Goal: Task Accomplishment & Management: Manage account settings

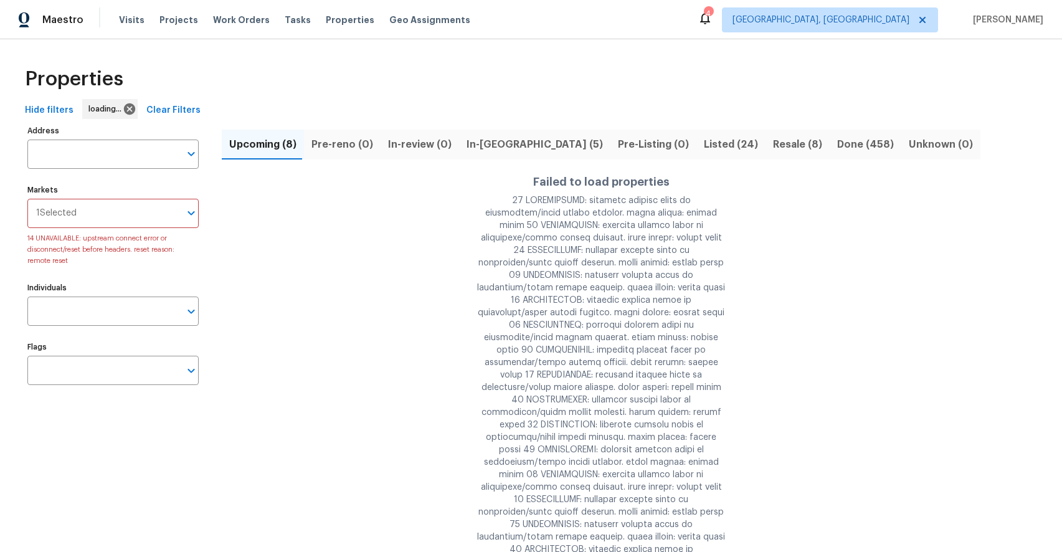
click at [457, 85] on div "Properties" at bounding box center [531, 79] width 1023 height 40
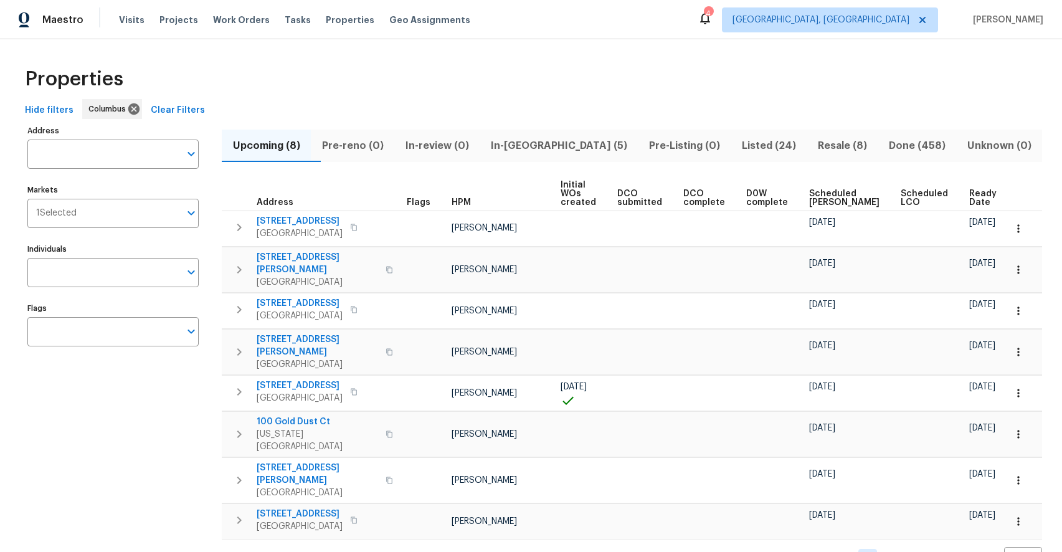
click at [532, 160] on button "In-[GEOGRAPHIC_DATA] (5)" at bounding box center [559, 146] width 158 height 32
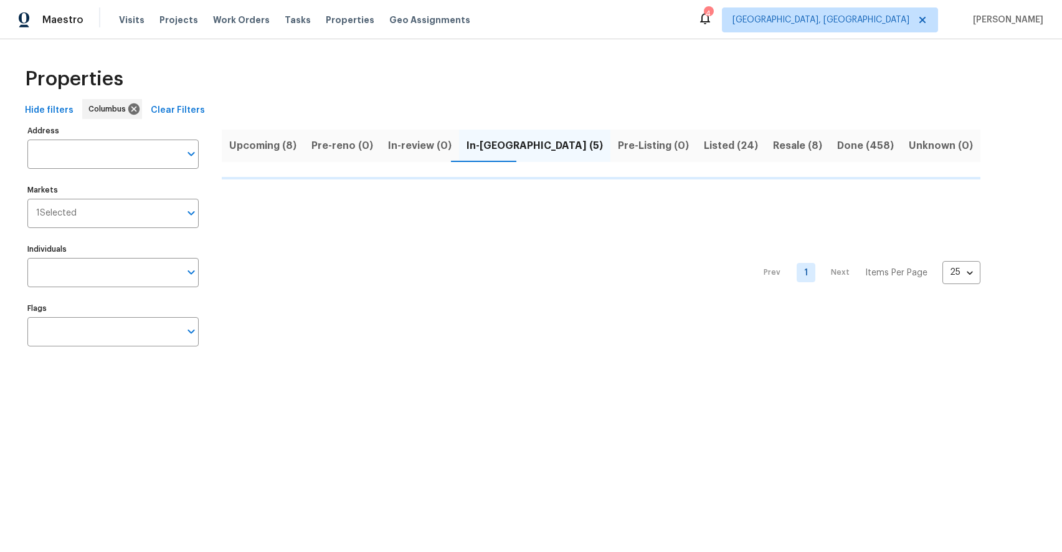
click at [611, 160] on button "Pre-Listing (0)" at bounding box center [654, 146] width 86 height 32
click at [441, 130] on button "In-review (0)" at bounding box center [420, 146] width 79 height 32
click at [473, 146] on span "In-reno (5)" at bounding box center [535, 145] width 136 height 17
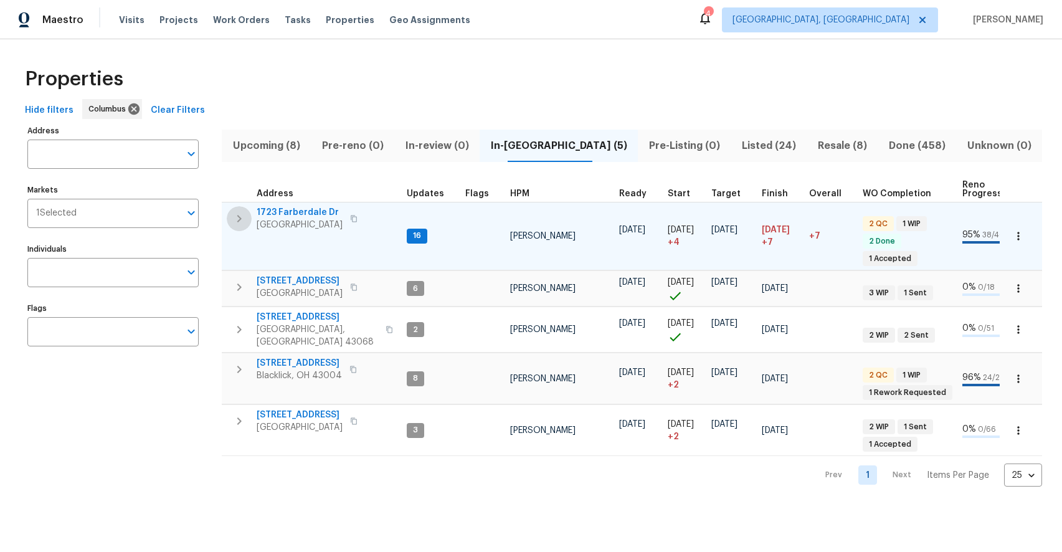
click at [247, 225] on button "button" at bounding box center [239, 218] width 25 height 25
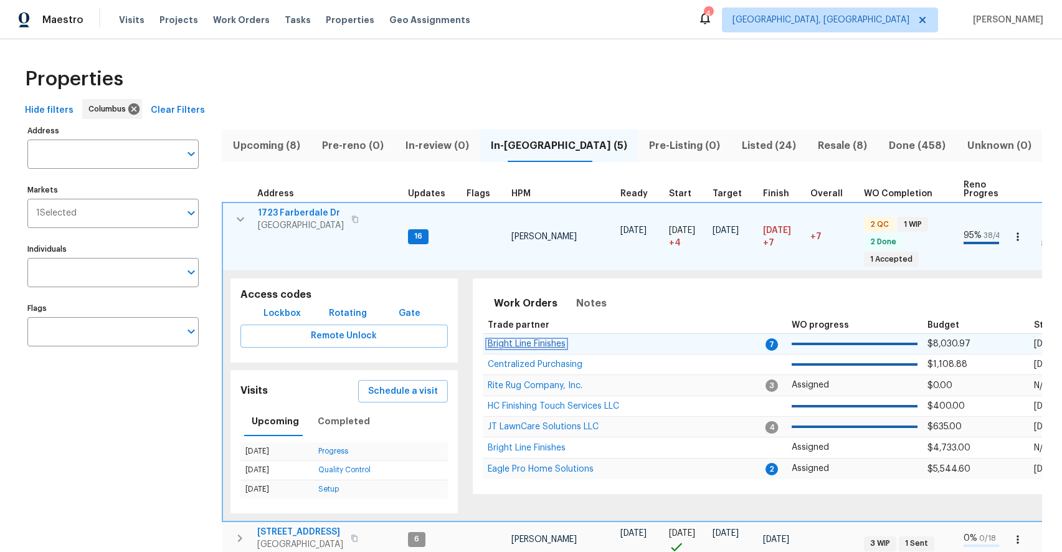
click at [541, 343] on span "Bright Line Finishes" at bounding box center [527, 344] width 78 height 9
click at [237, 209] on button "button" at bounding box center [240, 219] width 25 height 25
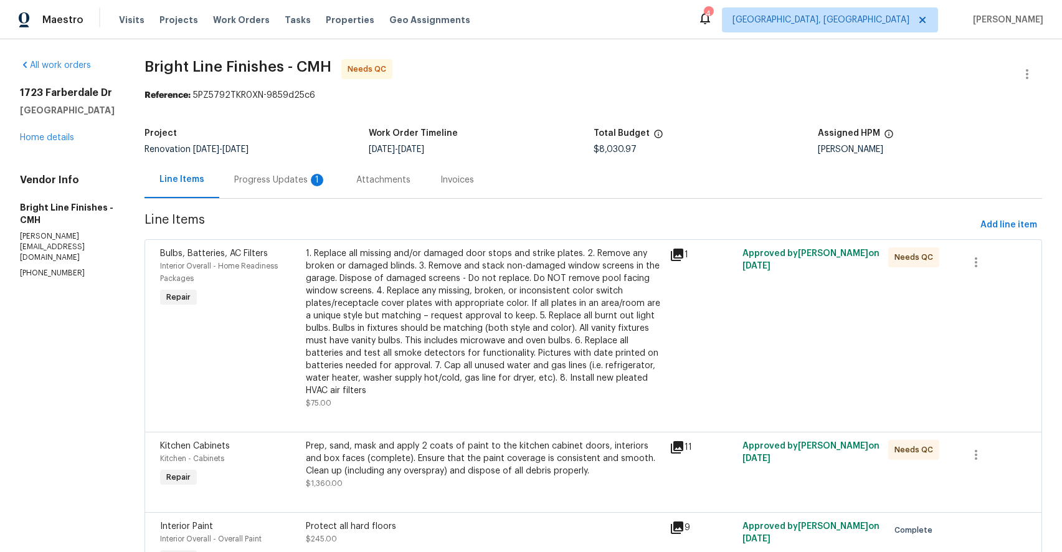
click at [274, 180] on div "Progress Updates 1" at bounding box center [280, 180] width 92 height 12
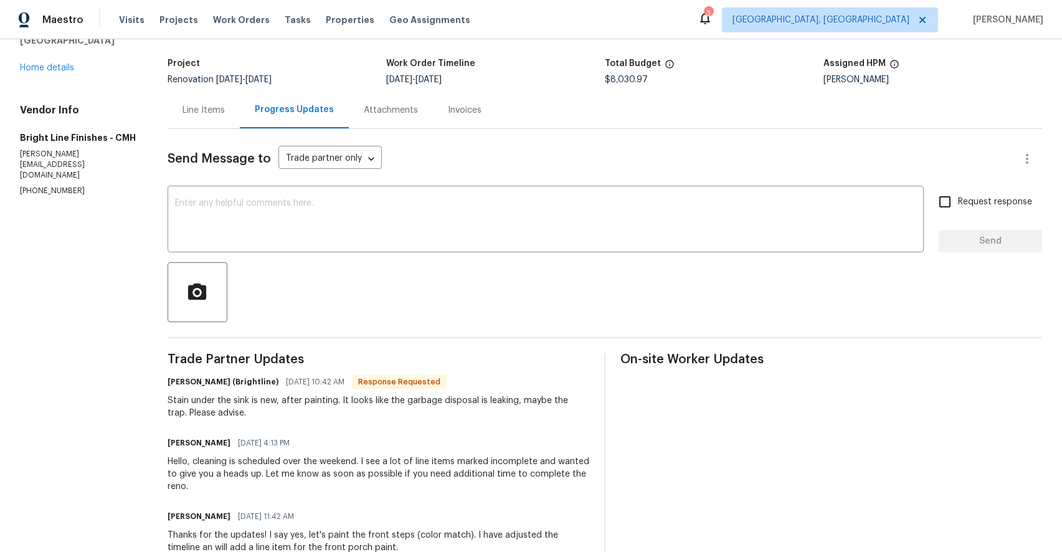
scroll to position [70, 0]
click at [451, 229] on textarea at bounding box center [546, 220] width 742 height 44
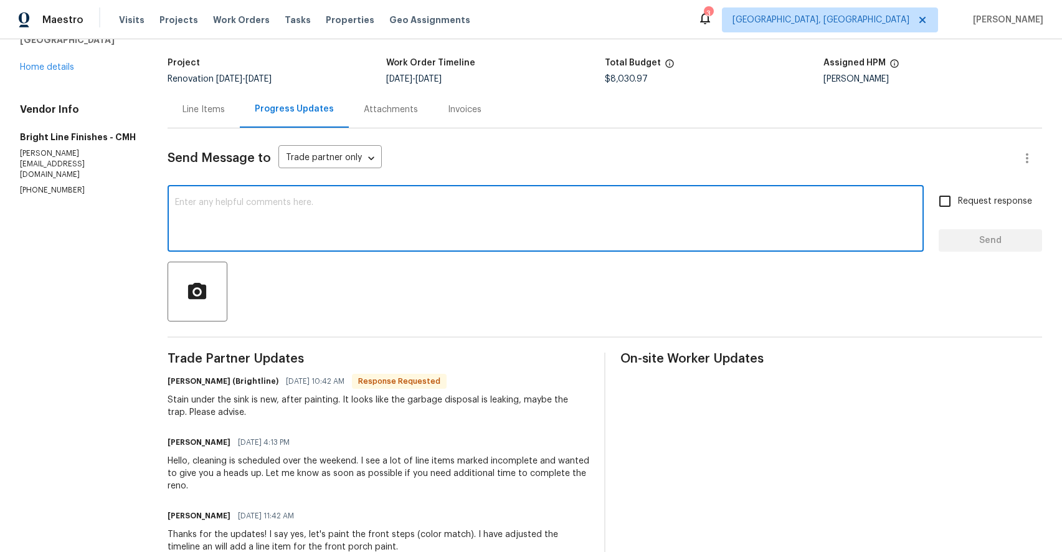
type textarea "W"
type textarea "I'm adding a WO to replace the disposal. I create a searape WO as requested."
click at [950, 209] on input "Request response" at bounding box center [945, 201] width 26 height 26
checkbox input "true"
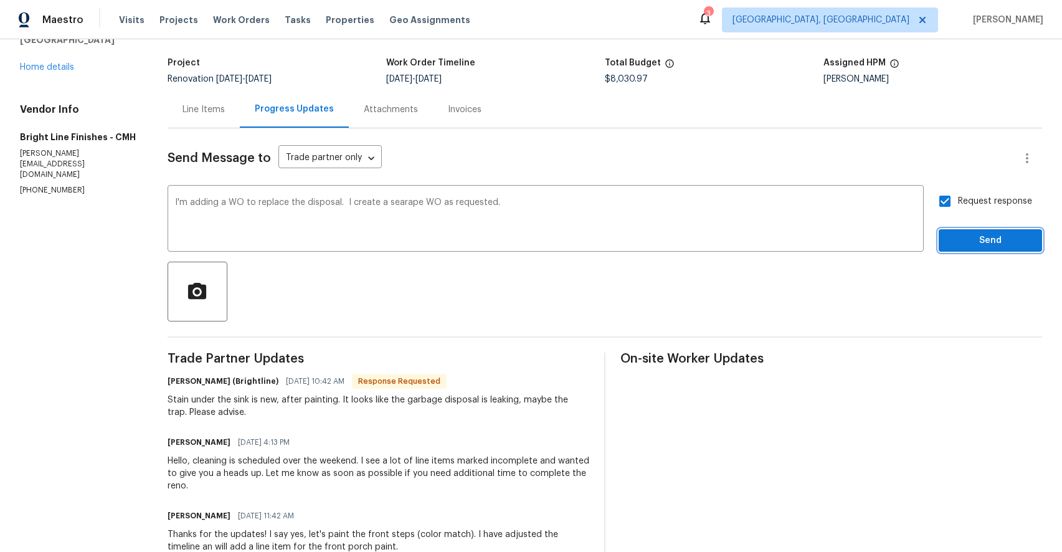
click at [955, 247] on span "Send" at bounding box center [990, 241] width 83 height 16
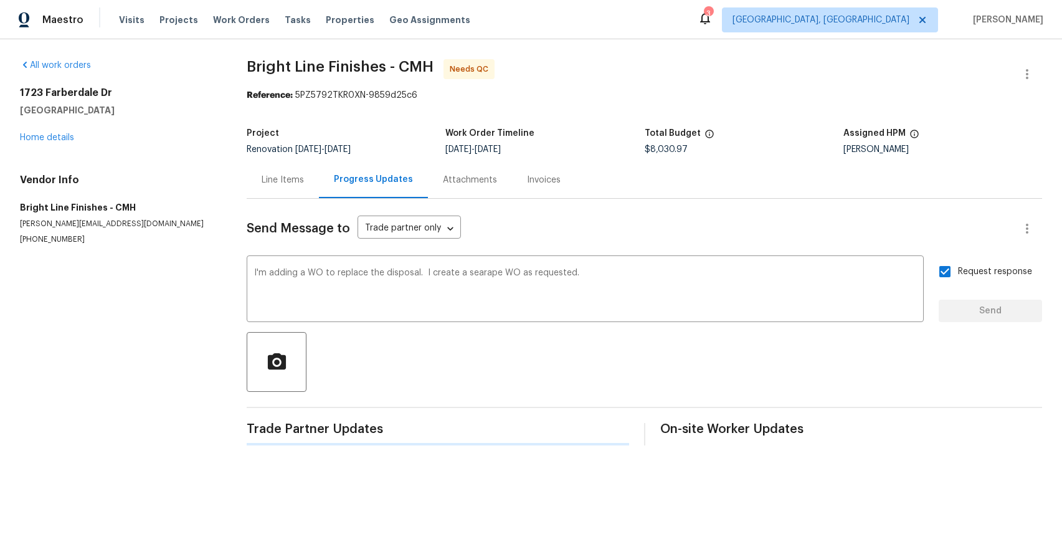
scroll to position [0, 0]
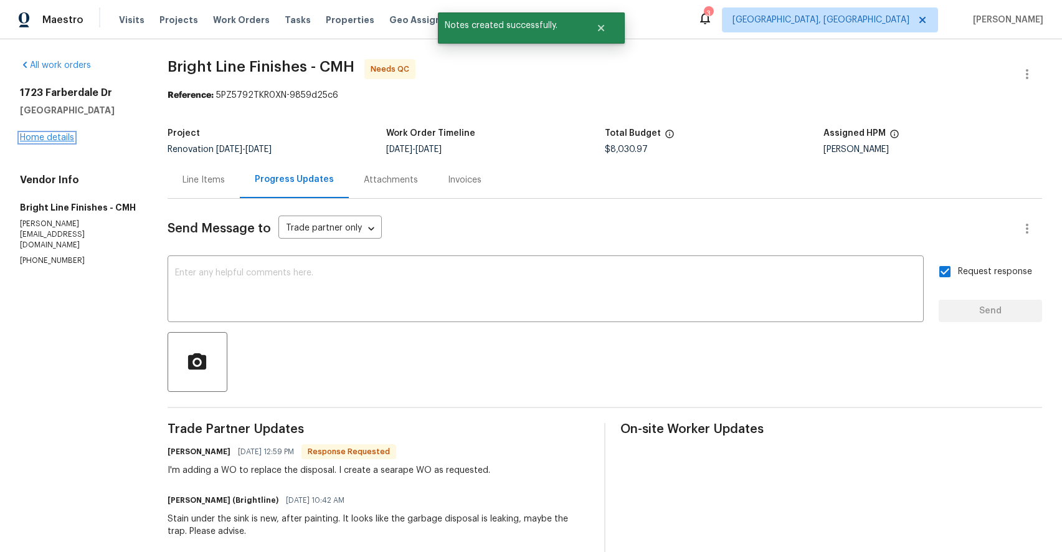
click at [50, 138] on link "Home details" at bounding box center [47, 137] width 54 height 9
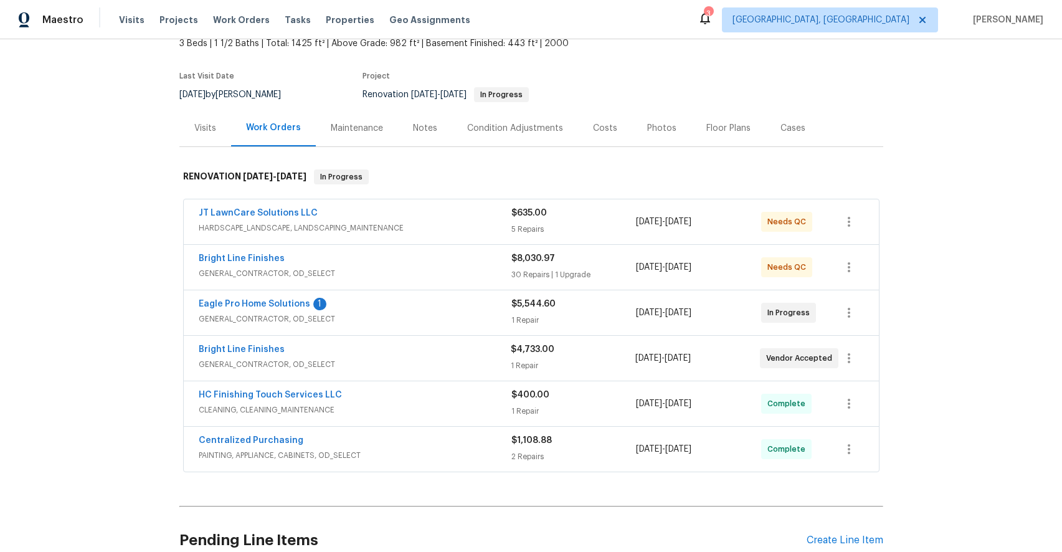
scroll to position [76, 0]
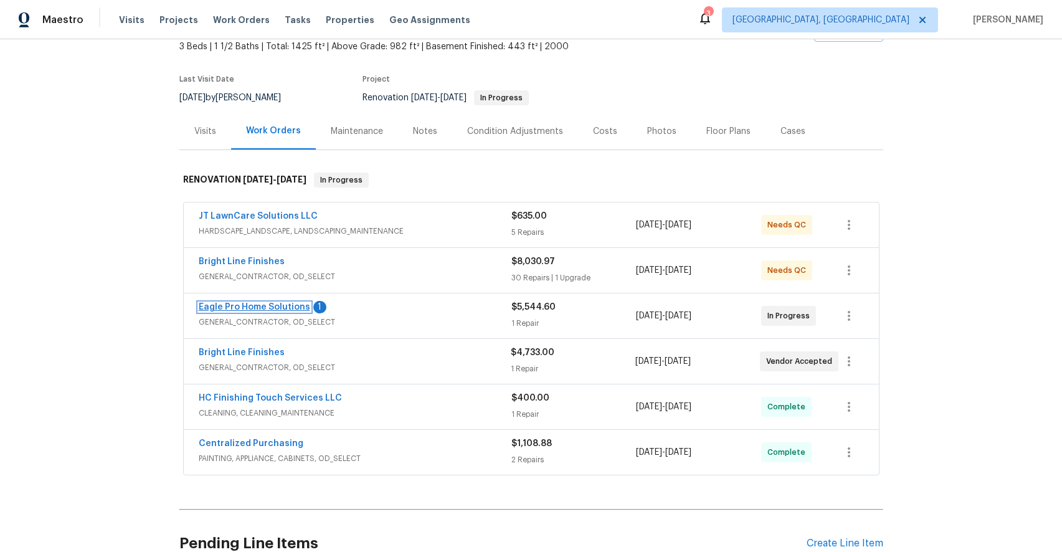
click at [234, 308] on link "Eagle Pro Home Solutions" at bounding box center [255, 307] width 112 height 9
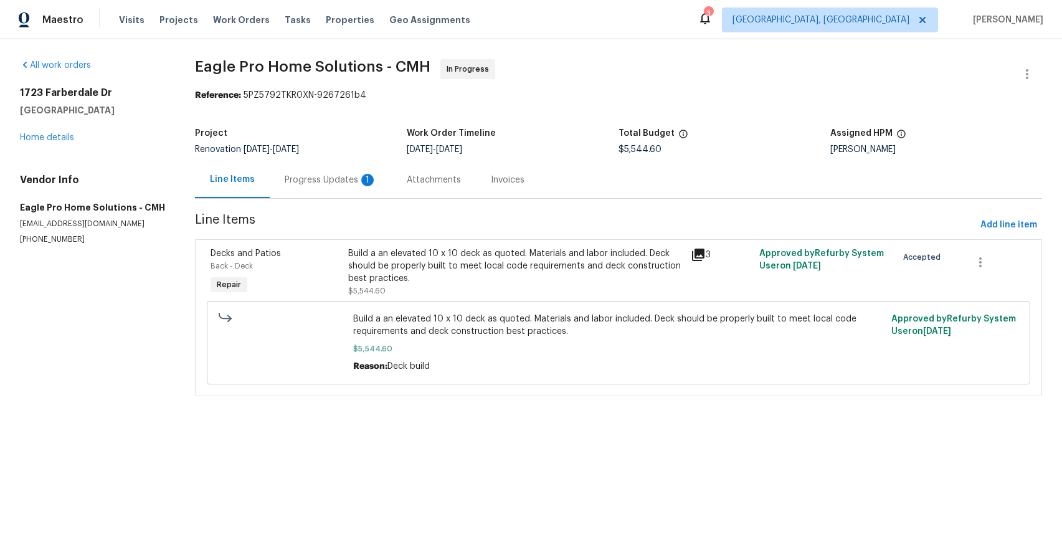
click at [345, 179] on div "Progress Updates 1" at bounding box center [331, 180] width 92 height 12
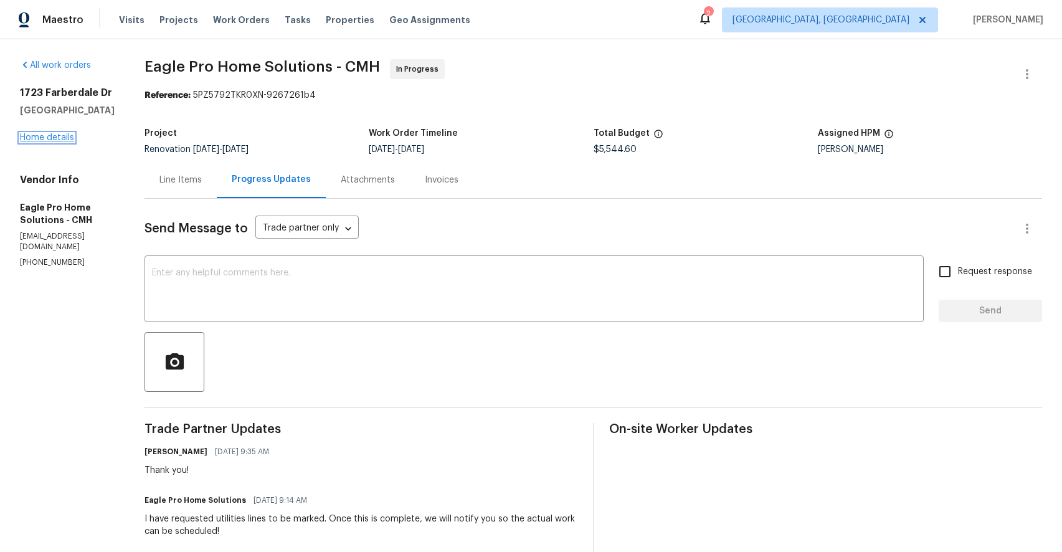
click at [63, 135] on link "Home details" at bounding box center [47, 137] width 54 height 9
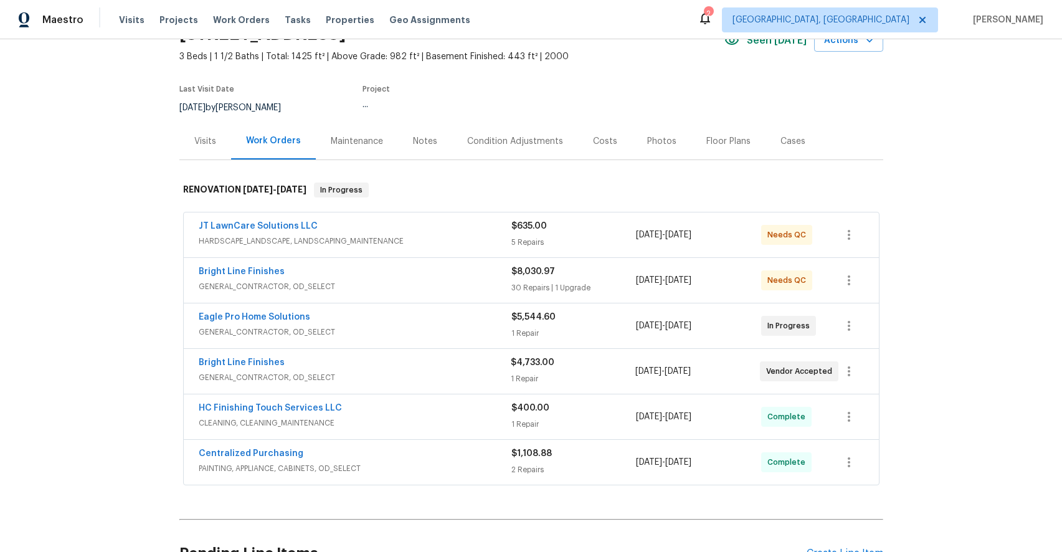
scroll to position [67, 0]
click at [247, 267] on link "Bright Line Finishes" at bounding box center [242, 271] width 86 height 9
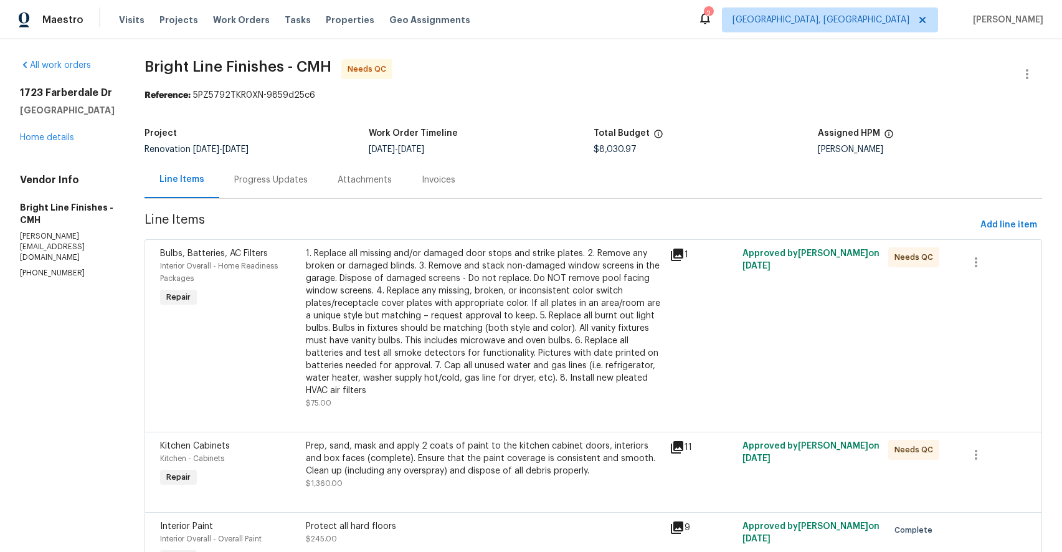
click at [392, 303] on div "1. Replace all missing and/or damaged door stops and strike plates. 2. Remove a…" at bounding box center [484, 322] width 357 height 150
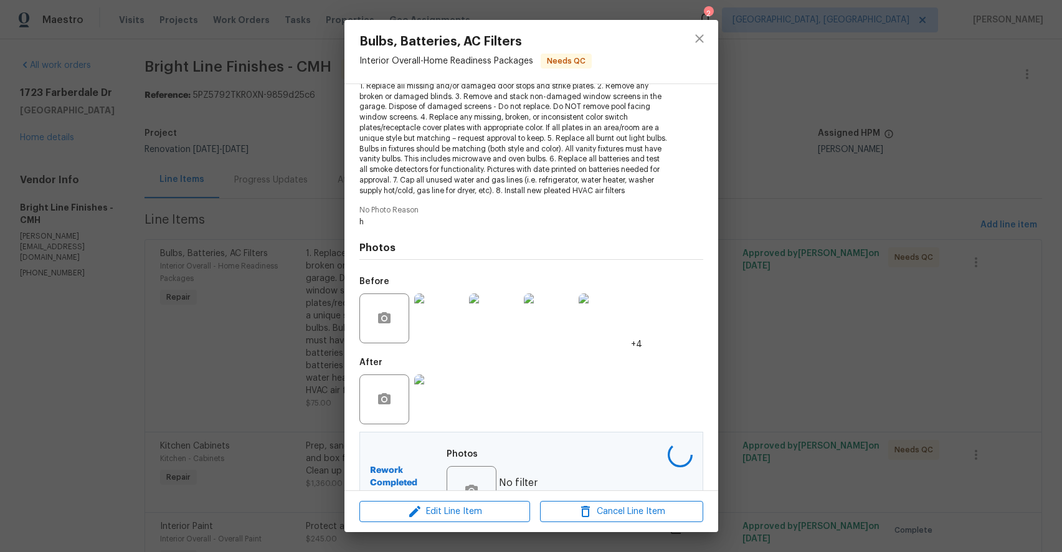
scroll to position [196, 0]
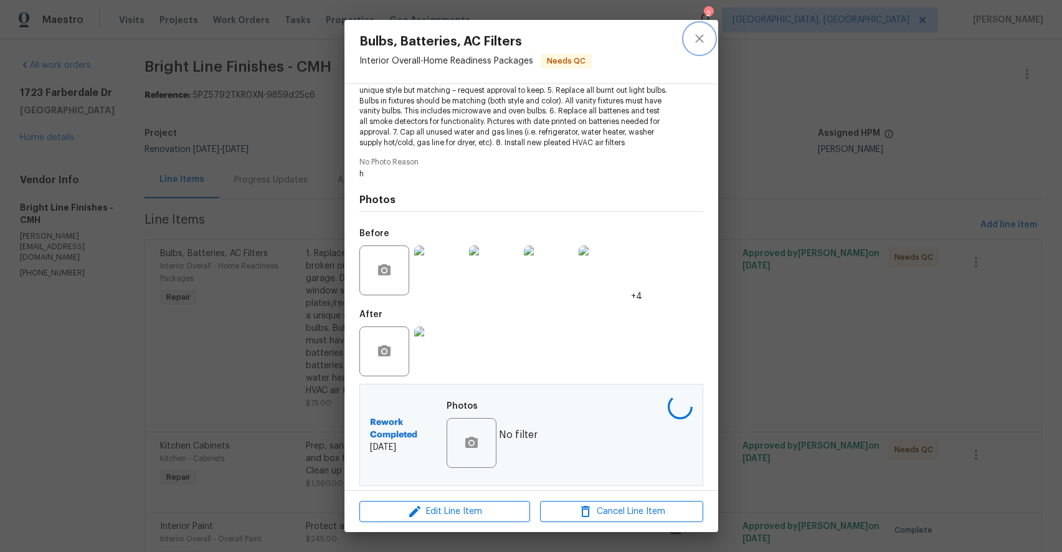
click at [704, 41] on icon "close" at bounding box center [699, 38] width 15 height 15
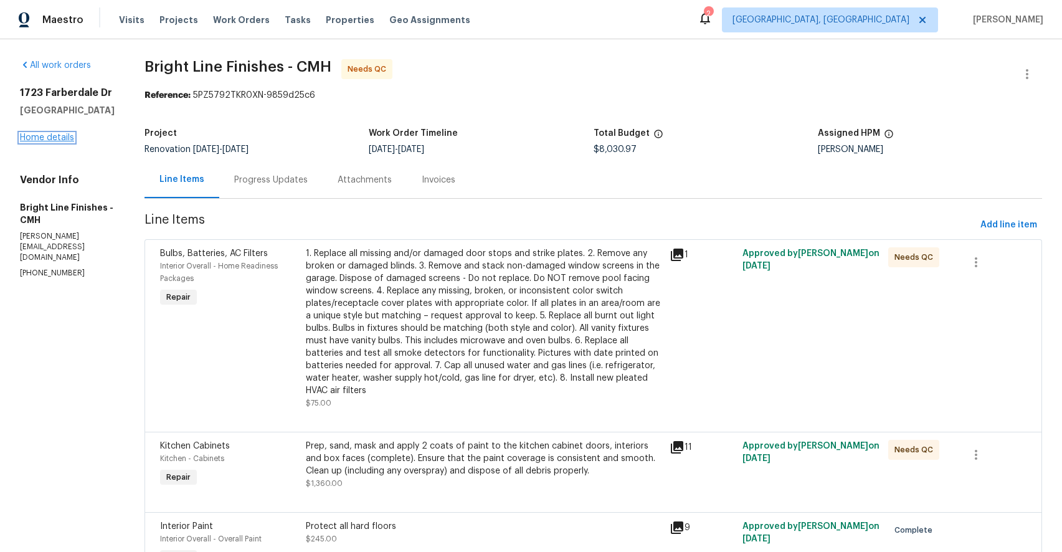
click at [63, 141] on link "Home details" at bounding box center [47, 137] width 54 height 9
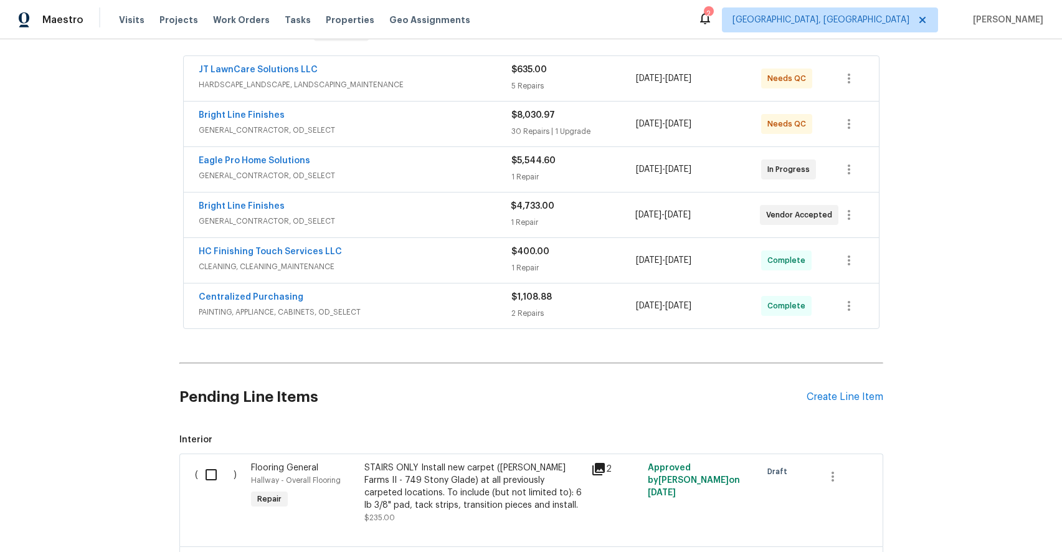
scroll to position [378, 0]
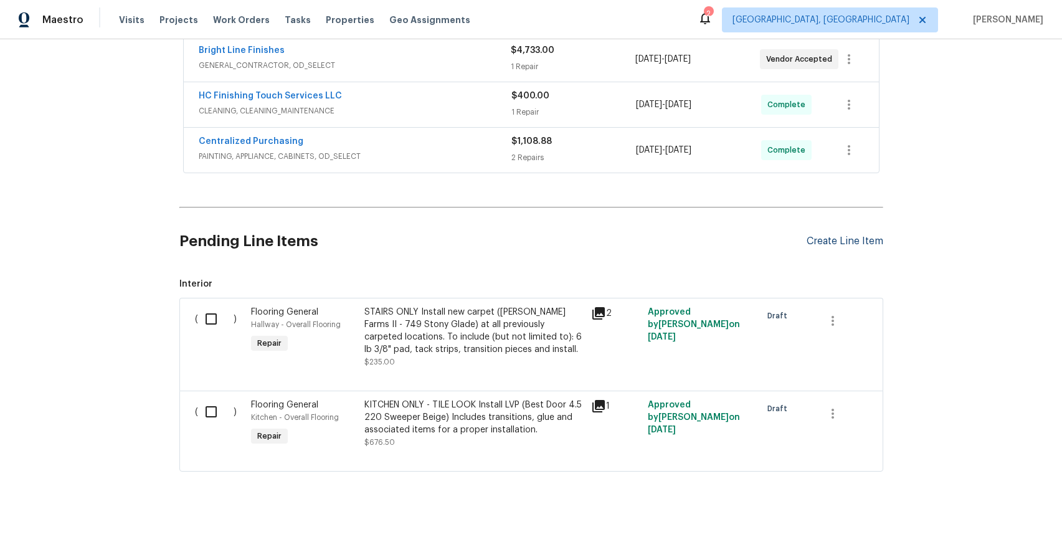
click at [833, 239] on div "Create Line Item" at bounding box center [845, 242] width 77 height 12
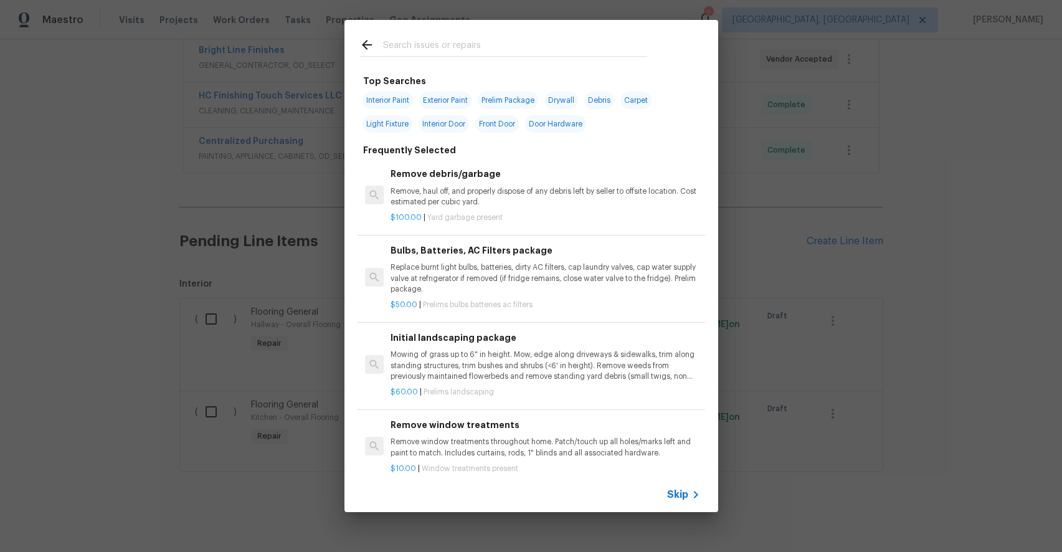
click at [525, 36] on div at bounding box center [504, 44] width 318 height 49
click at [468, 41] on input "text" at bounding box center [515, 46] width 264 height 19
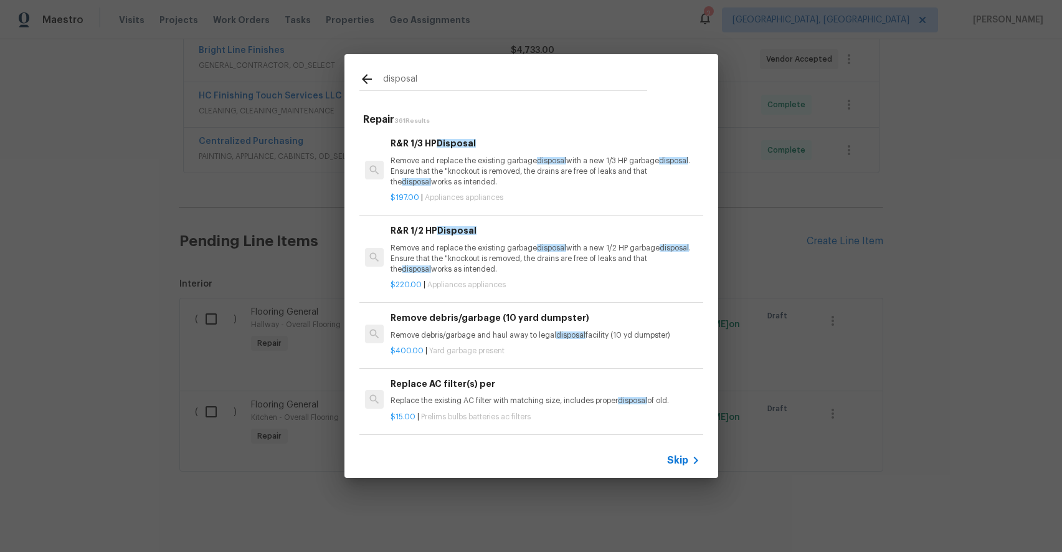
type input "disposal"
click at [535, 176] on p "Remove and replace the existing garbage disposal with a new 1/3 HP garbage disp…" at bounding box center [545, 172] width 309 height 32
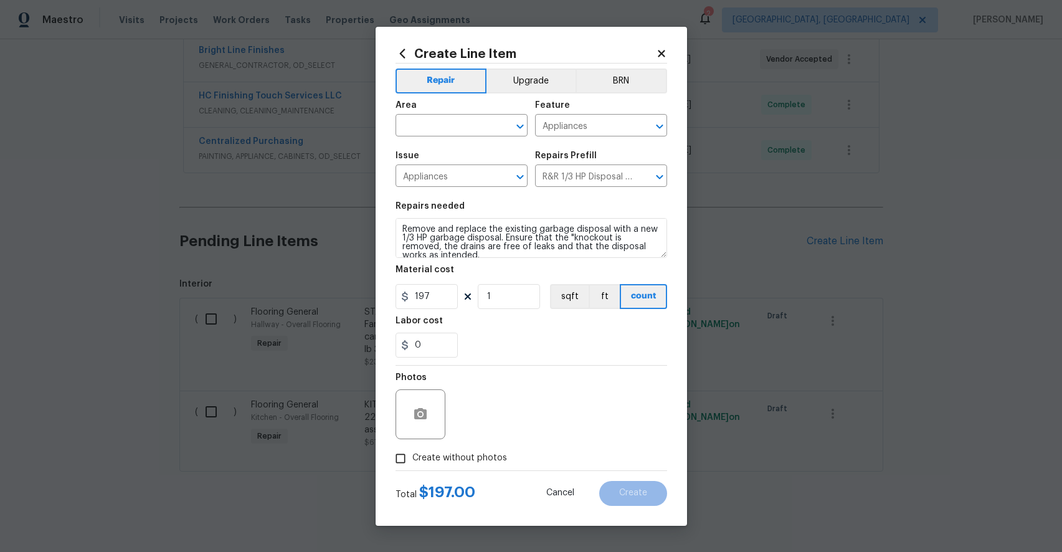
click at [482, 137] on span "Area ​" at bounding box center [462, 118] width 132 height 50
click at [477, 111] on div "Area" at bounding box center [462, 109] width 132 height 16
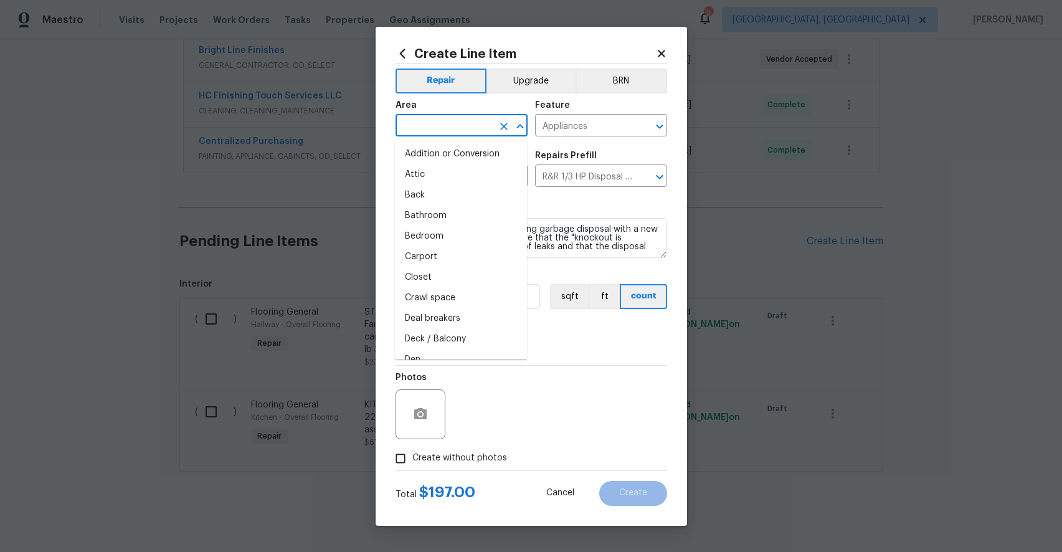
click at [474, 120] on input "text" at bounding box center [444, 126] width 97 height 19
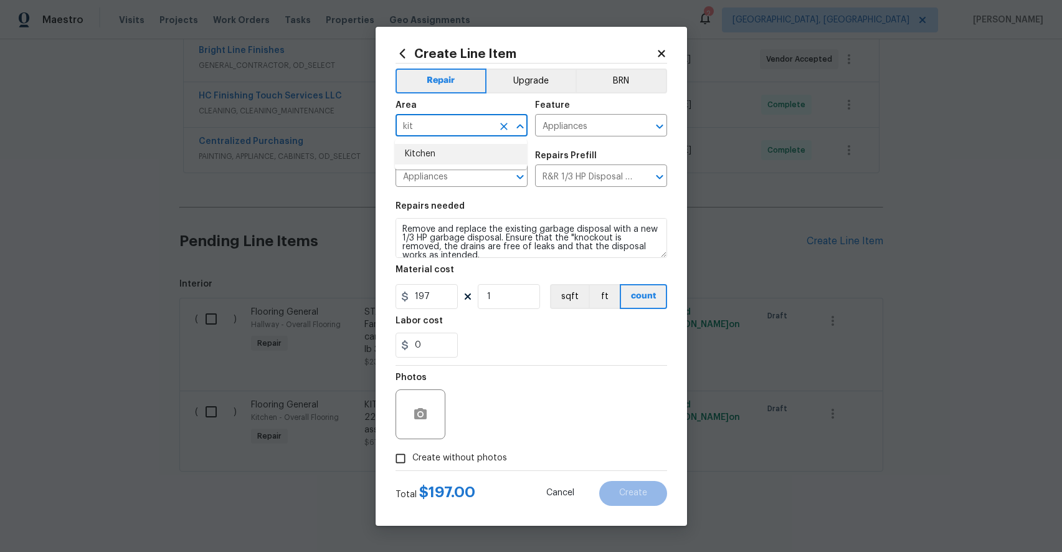
click at [436, 140] on ul "Kitchen" at bounding box center [461, 154] width 132 height 31
click at [432, 148] on li "Kitchen" at bounding box center [461, 154] width 132 height 21
type input "Kitchen"
click at [439, 454] on span "Create without photos" at bounding box center [460, 458] width 95 height 13
click at [413, 454] on input "Create without photos" at bounding box center [401, 459] width 24 height 24
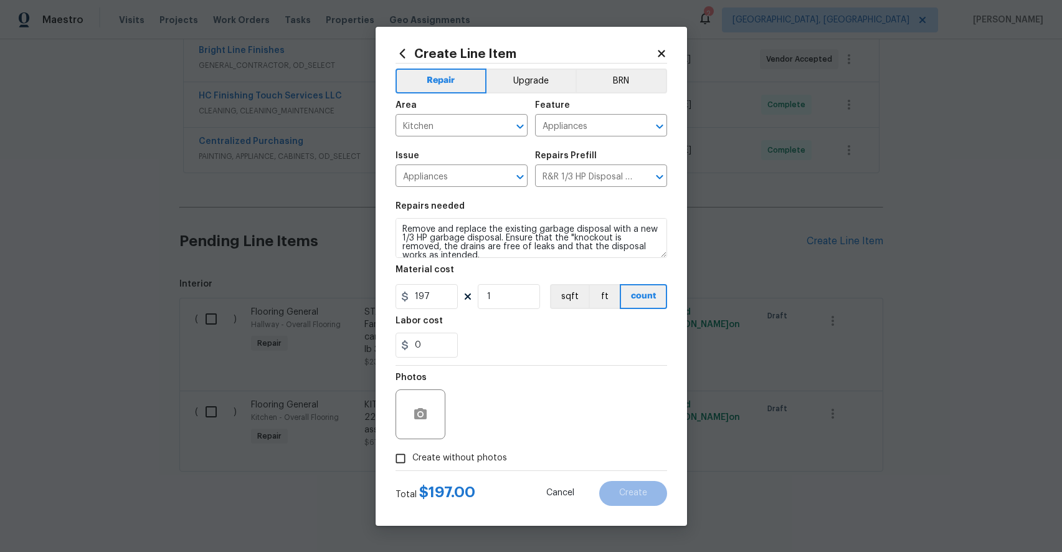
checkbox input "true"
click at [559, 401] on textarea at bounding box center [562, 414] width 212 height 50
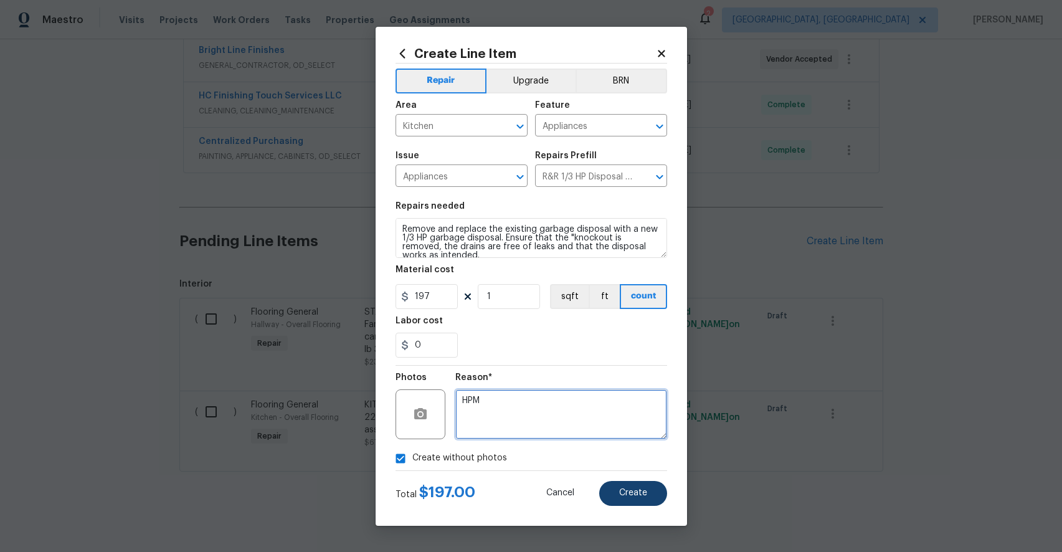
type textarea "HPM"
click at [627, 502] on button "Create" at bounding box center [633, 493] width 68 height 25
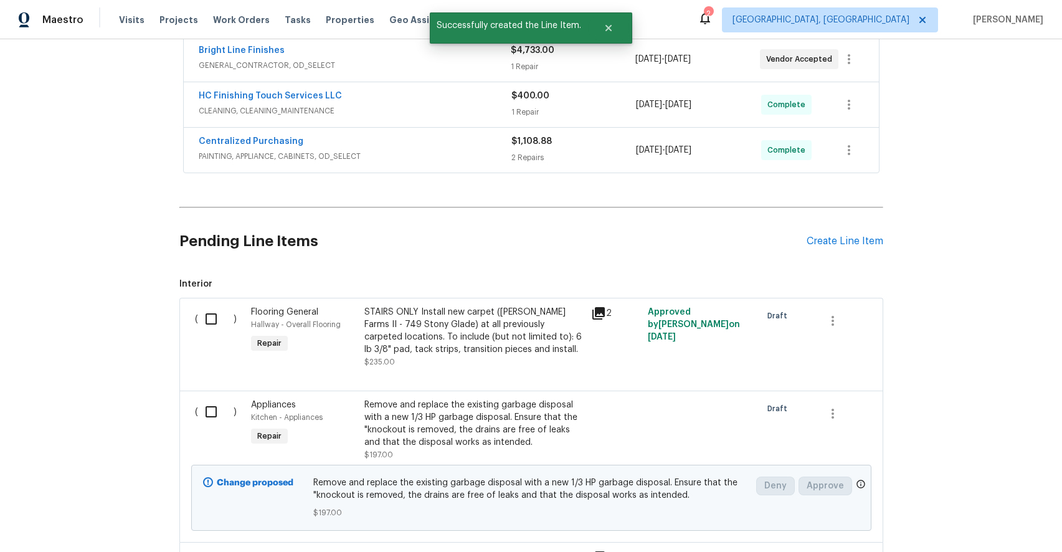
scroll to position [530, 0]
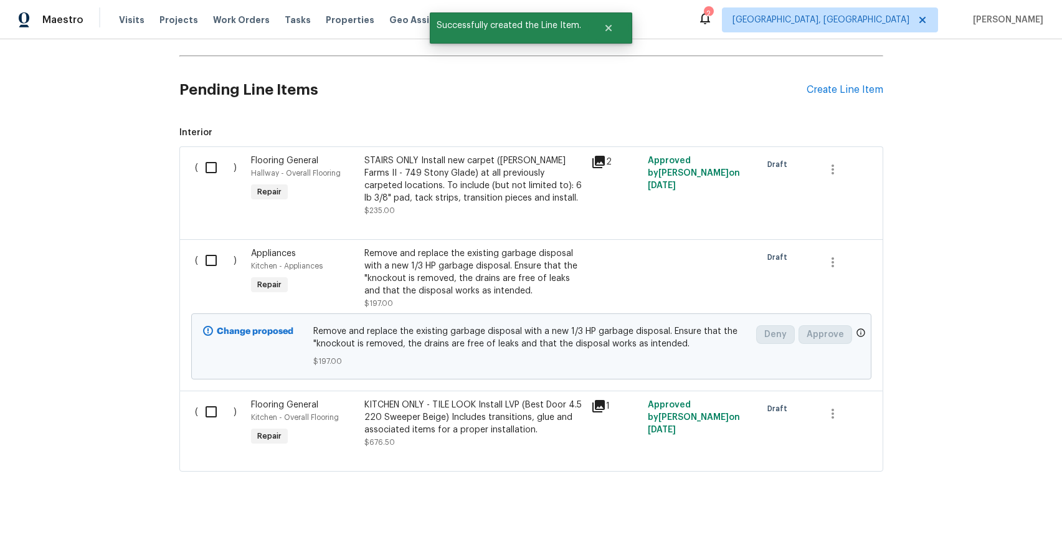
click at [207, 257] on input "checkbox" at bounding box center [216, 260] width 36 height 26
checkbox input "true"
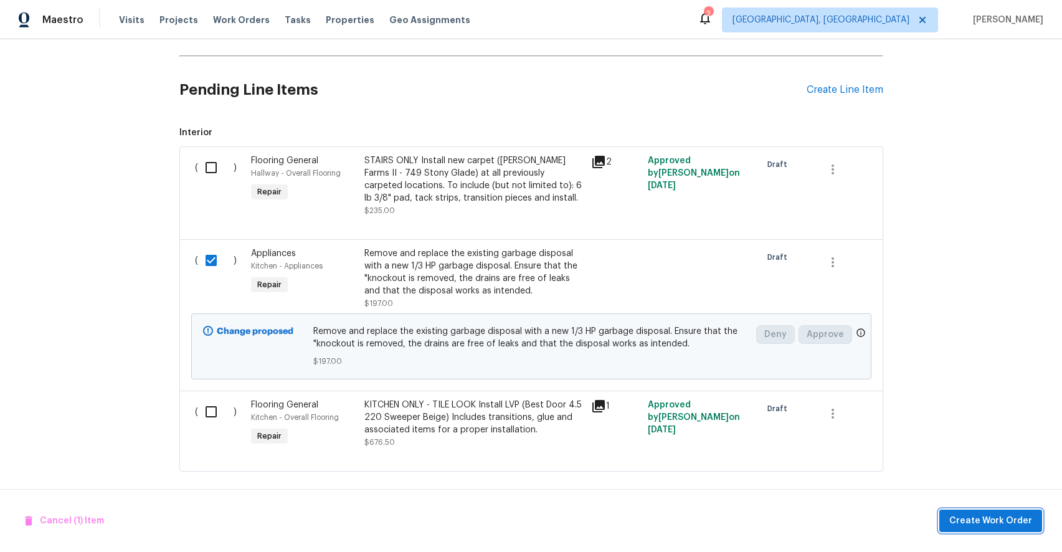
click at [980, 517] on span "Create Work Order" at bounding box center [991, 521] width 83 height 16
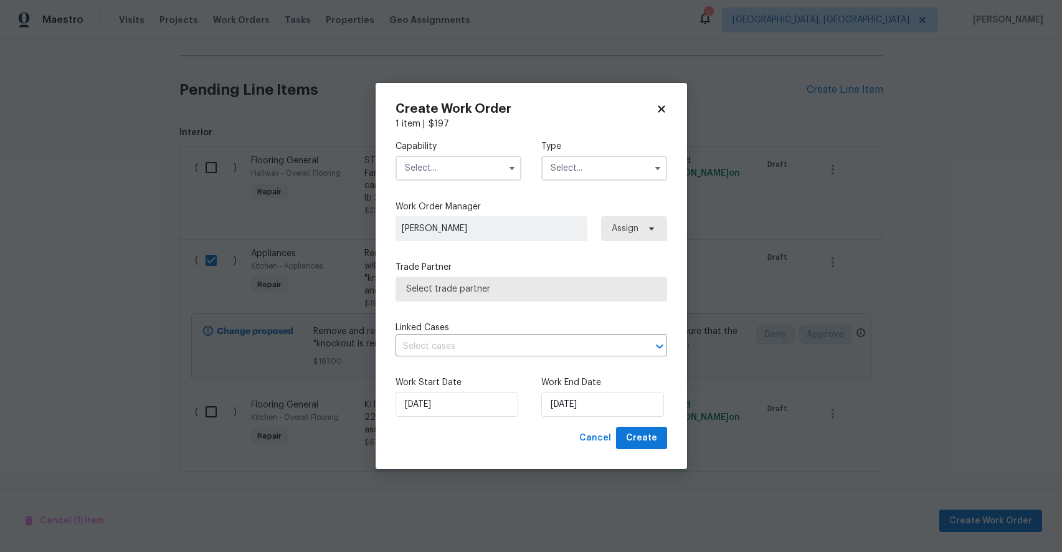
click at [463, 169] on input "text" at bounding box center [459, 168] width 126 height 25
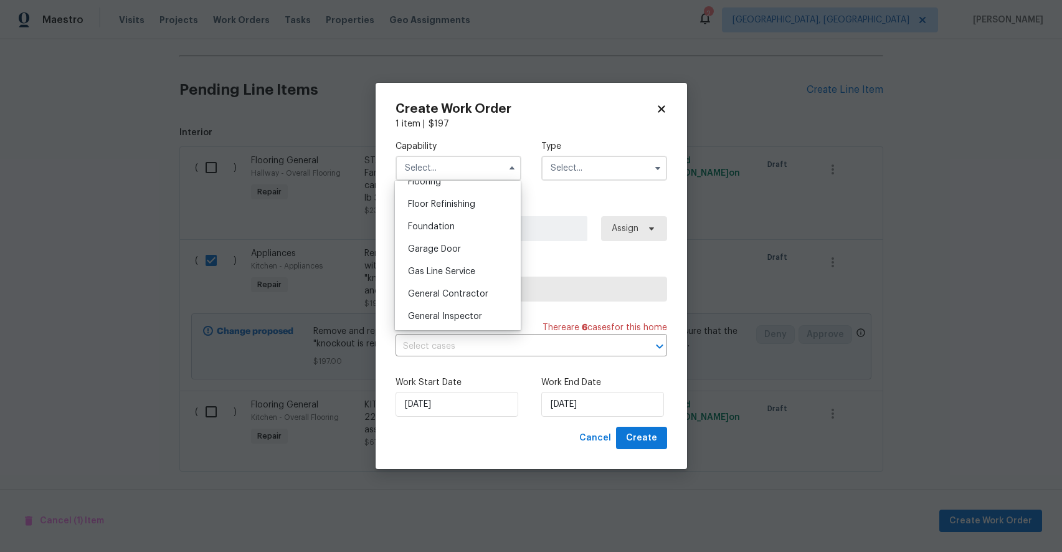
scroll to position [500, 0]
click at [465, 289] on span "General Contractor" at bounding box center [448, 291] width 80 height 9
type input "General Contractor"
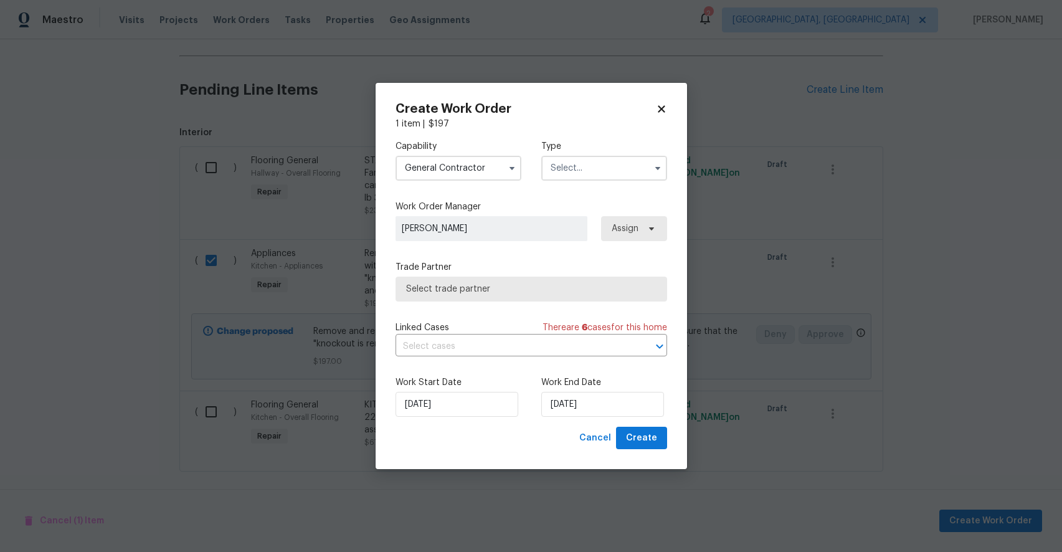
click at [629, 166] on input "text" at bounding box center [604, 168] width 126 height 25
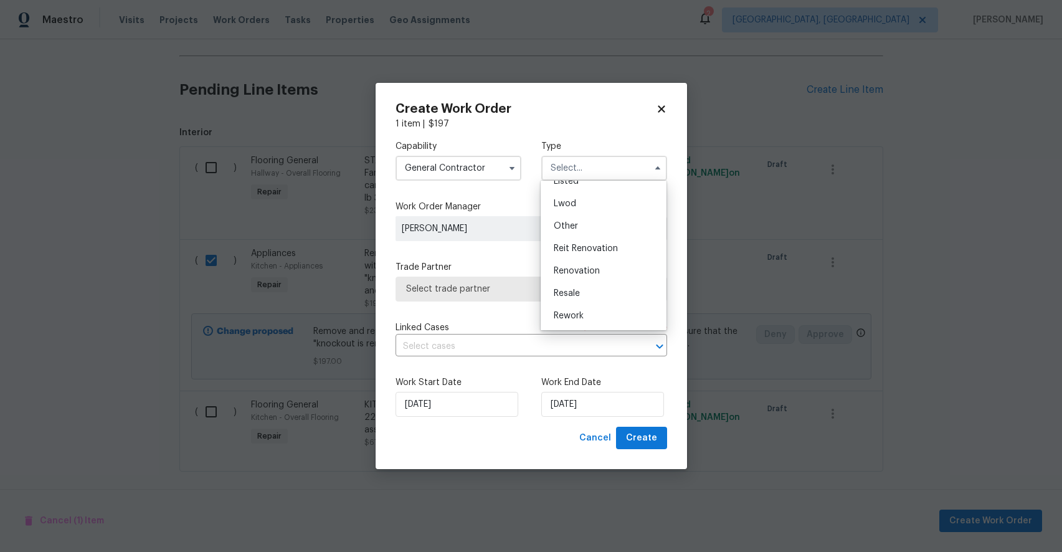
scroll to position [126, 0]
click at [601, 274] on div "Renovation" at bounding box center [604, 270] width 120 height 22
type input "Renovation"
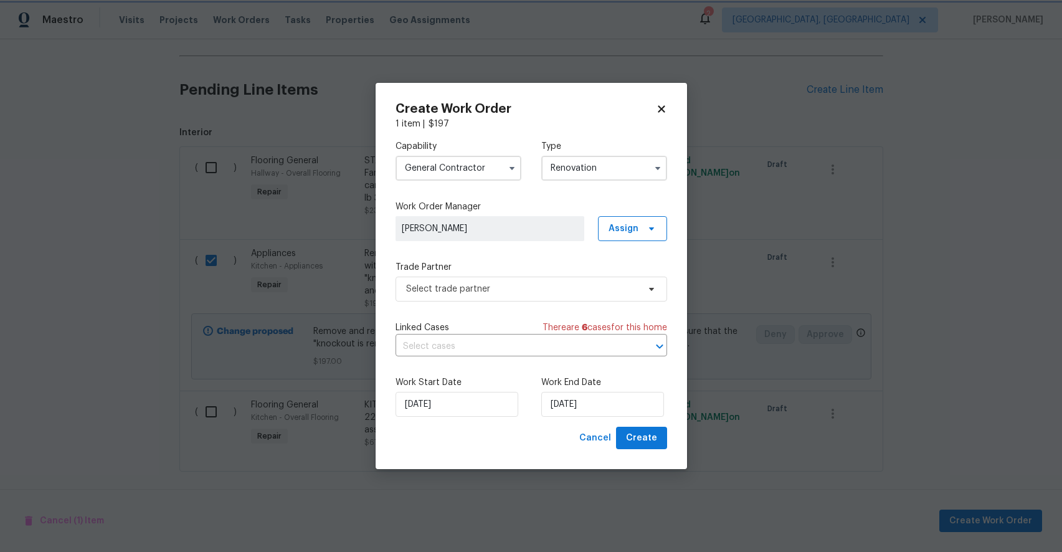
scroll to position [0, 0]
click at [565, 292] on span "Select trade partner" at bounding box center [522, 289] width 232 height 12
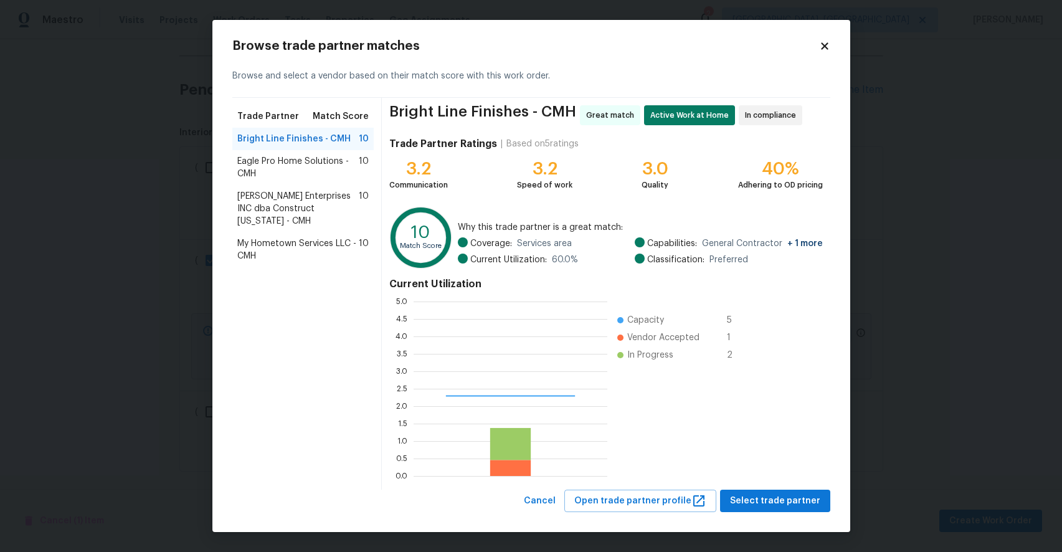
scroll to position [174, 194]
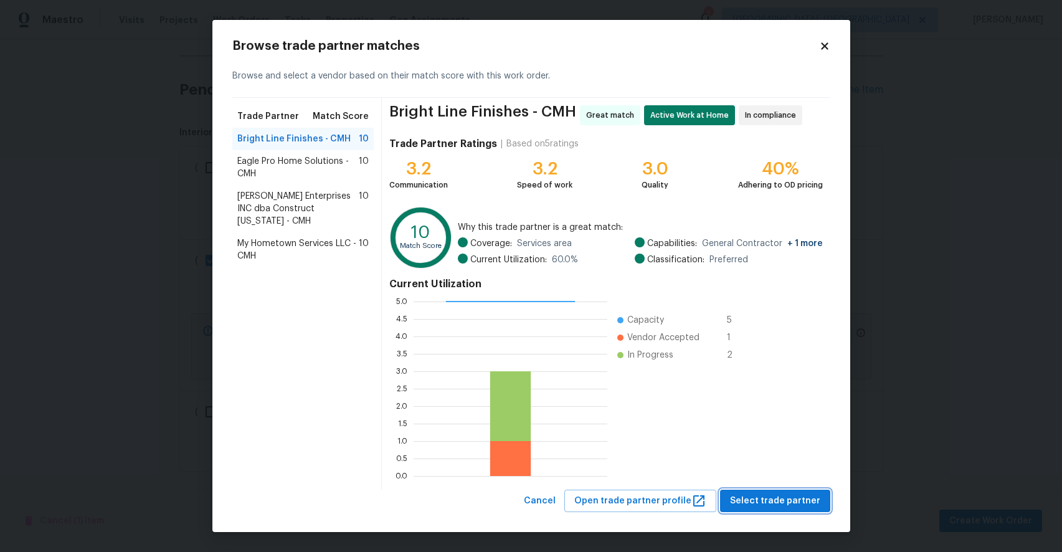
click at [750, 499] on span "Select trade partner" at bounding box center [775, 502] width 90 height 16
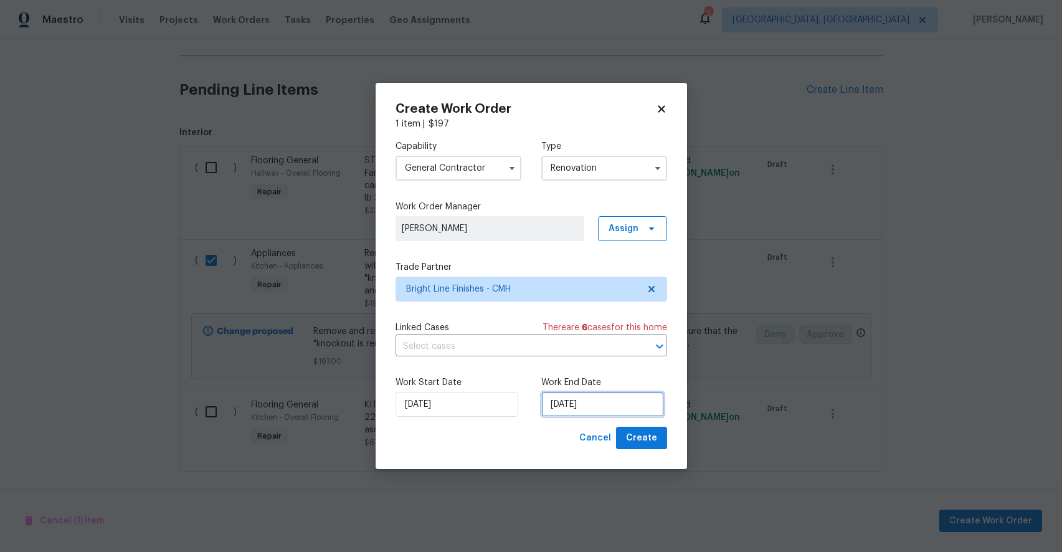
click at [589, 404] on input "[DATE]" at bounding box center [602, 404] width 123 height 25
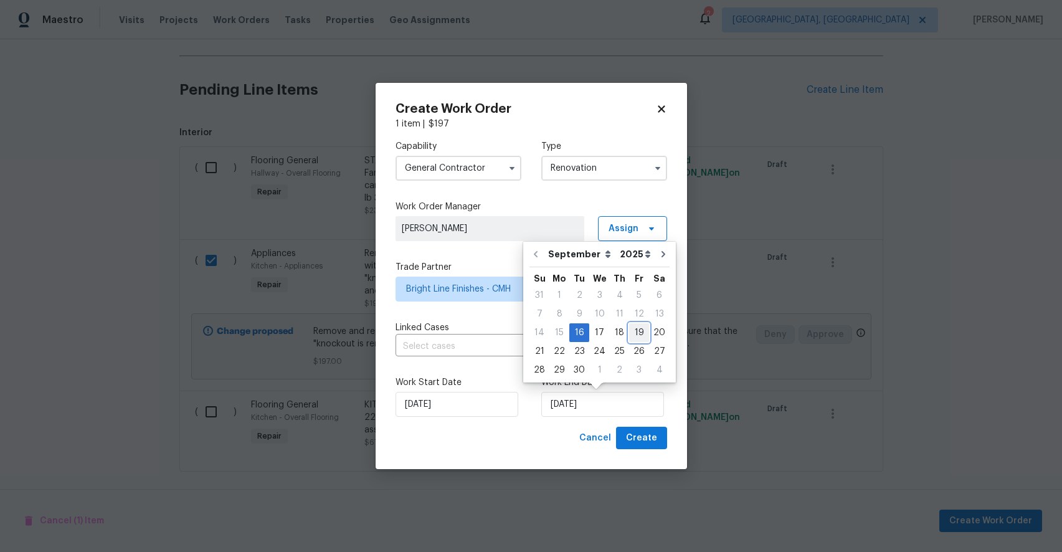
click at [629, 331] on div "19" at bounding box center [639, 332] width 20 height 17
type input "9/19/2025"
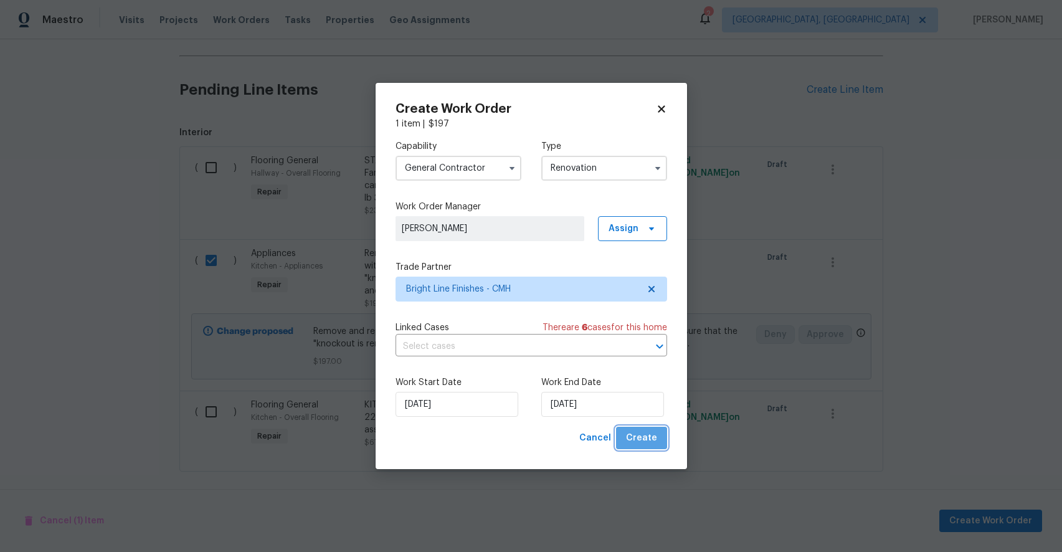
click at [652, 437] on span "Create" at bounding box center [641, 439] width 31 height 16
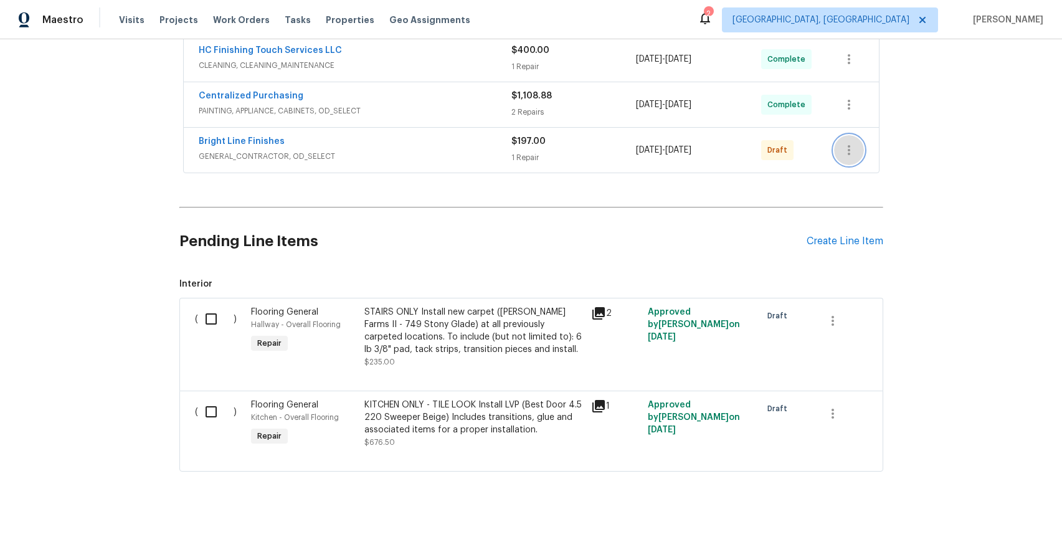
click at [851, 144] on icon "button" at bounding box center [849, 150] width 15 height 15
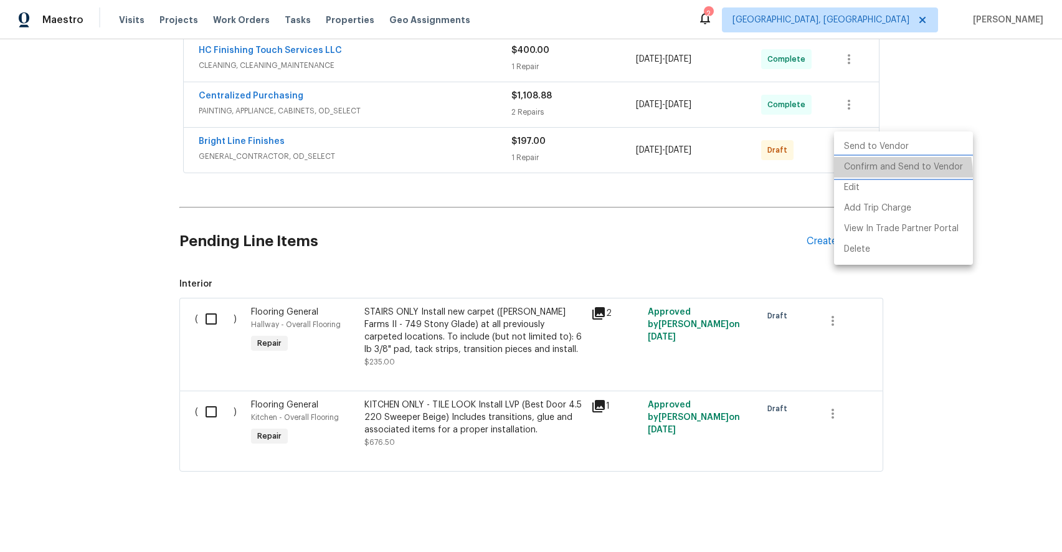
click at [875, 175] on li "Confirm and Send to Vendor" at bounding box center [903, 167] width 139 height 21
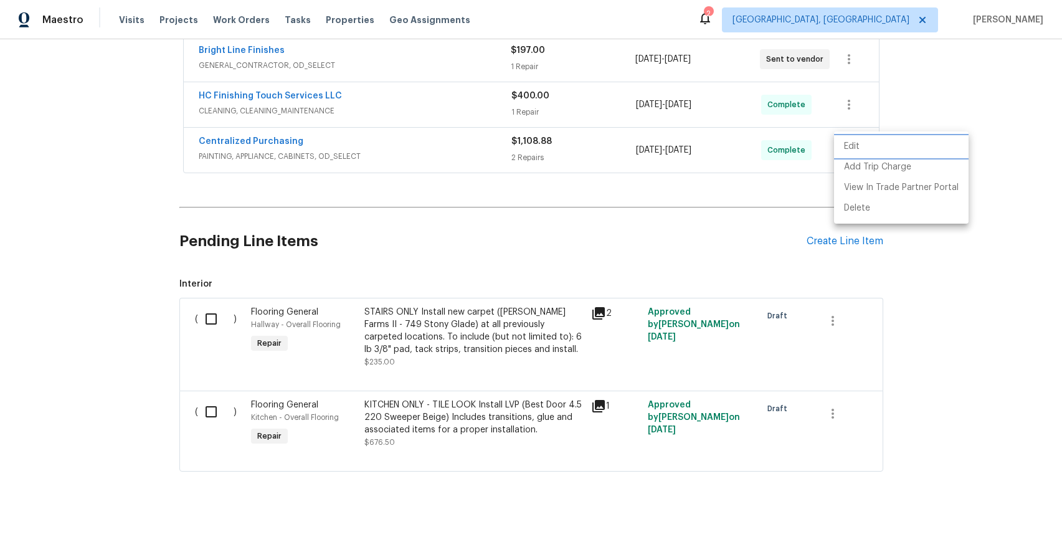
scroll to position [333, 0]
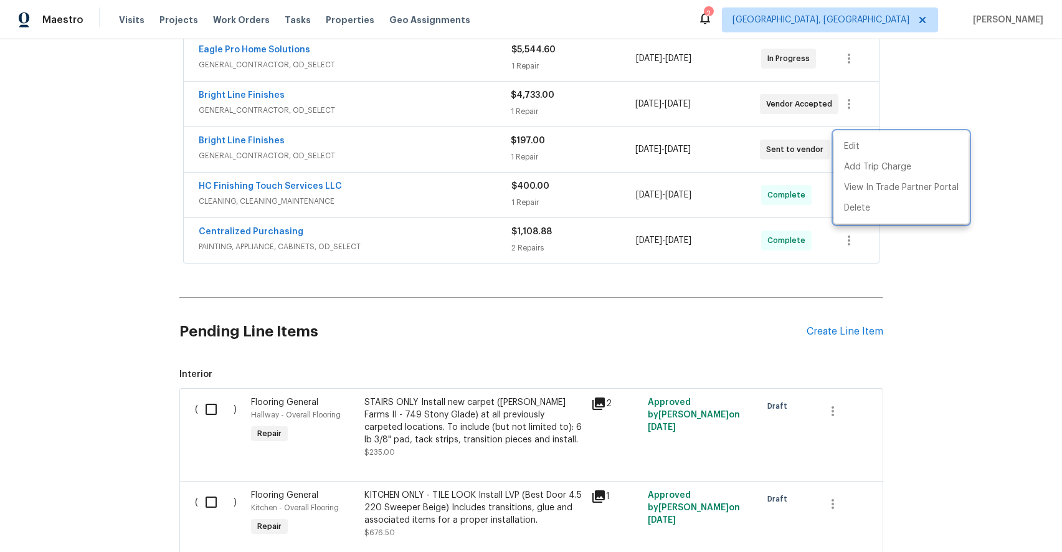
click at [960, 62] on div at bounding box center [531, 276] width 1062 height 552
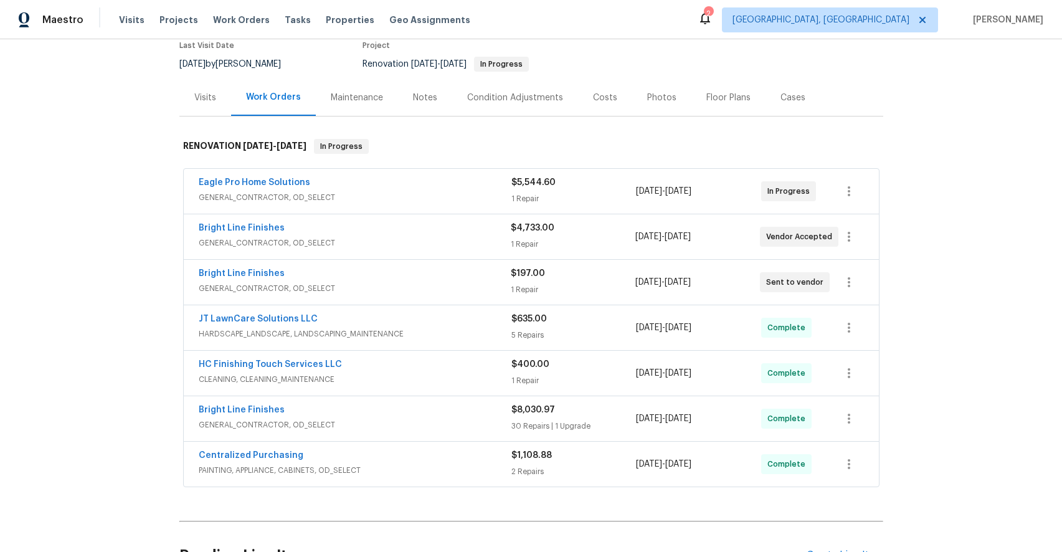
scroll to position [100, 0]
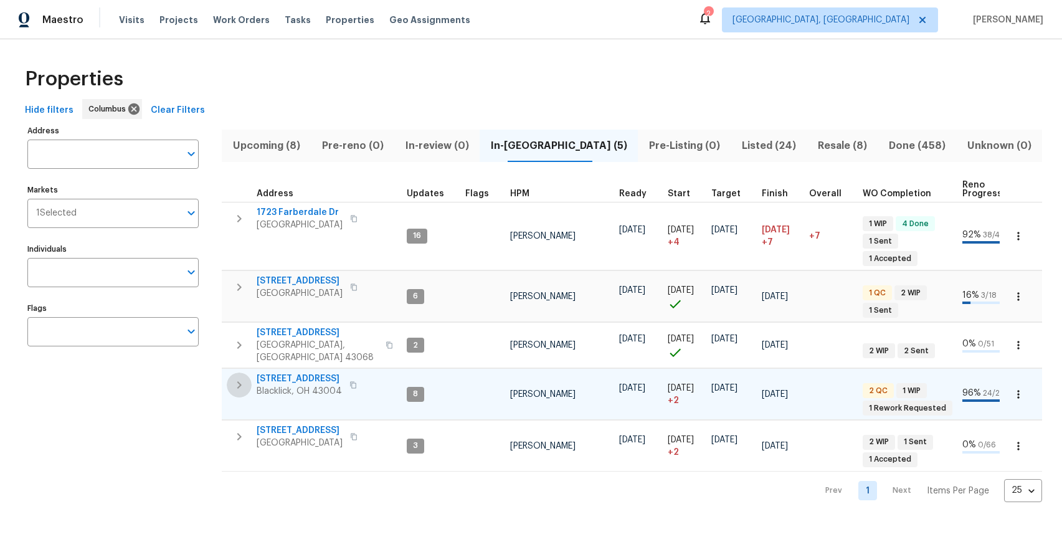
click at [242, 378] on icon "button" at bounding box center [239, 385] width 15 height 15
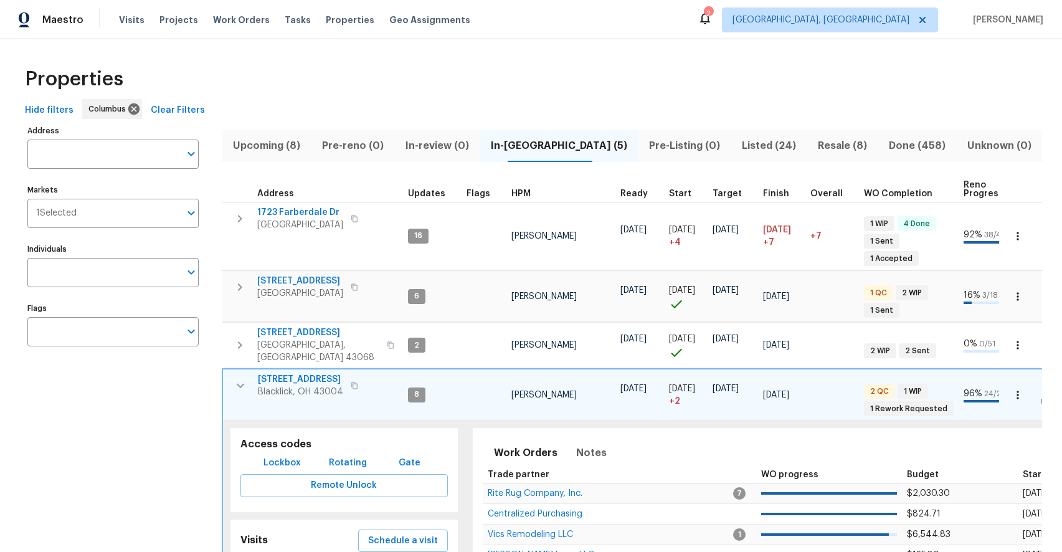
click at [316, 373] on span "[STREET_ADDRESS]" at bounding box center [300, 379] width 85 height 12
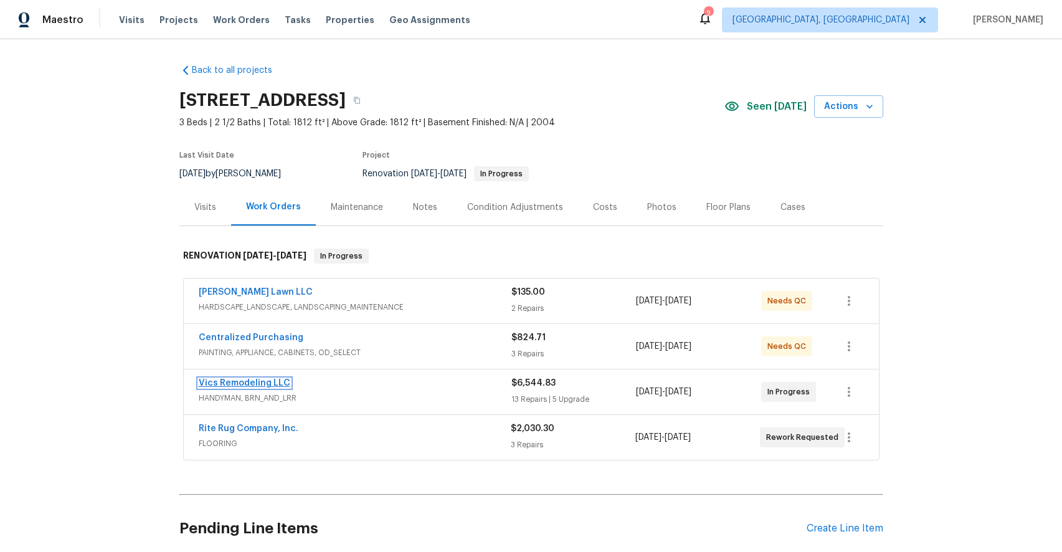
click at [272, 384] on link "Vics Remodeling LLC" at bounding box center [245, 383] width 92 height 9
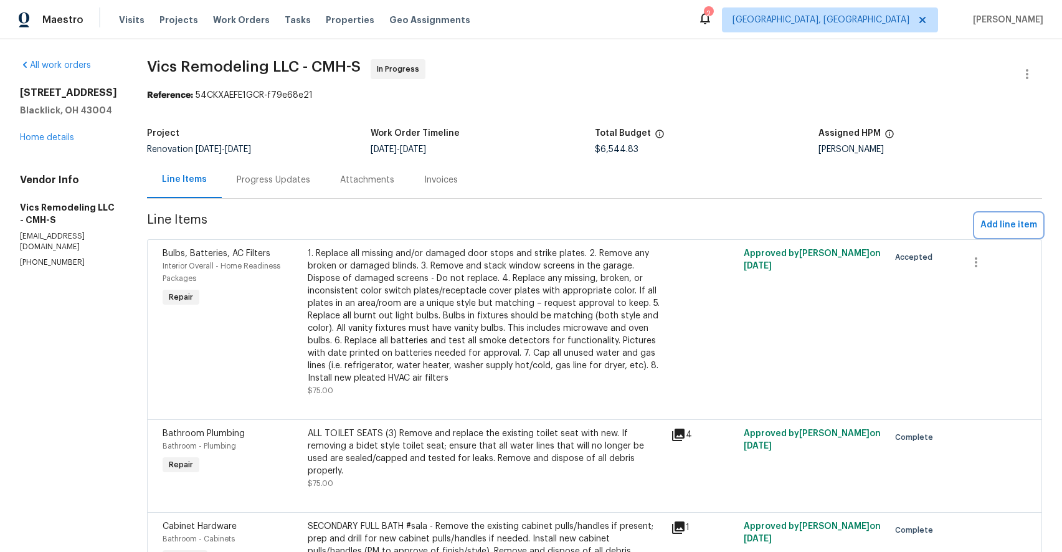
click at [1013, 227] on span "Add line item" at bounding box center [1009, 225] width 57 height 16
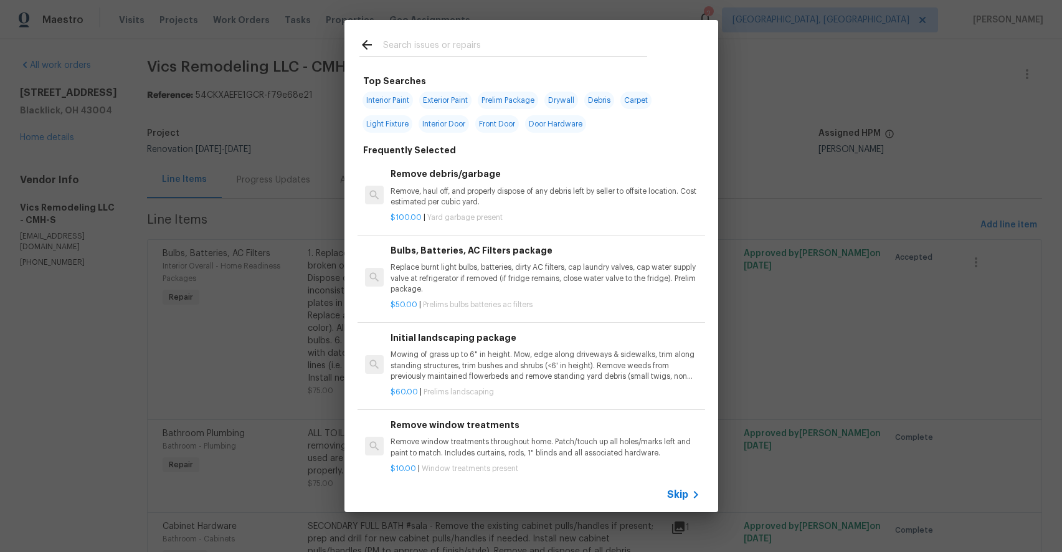
click at [456, 39] on input "text" at bounding box center [515, 46] width 264 height 19
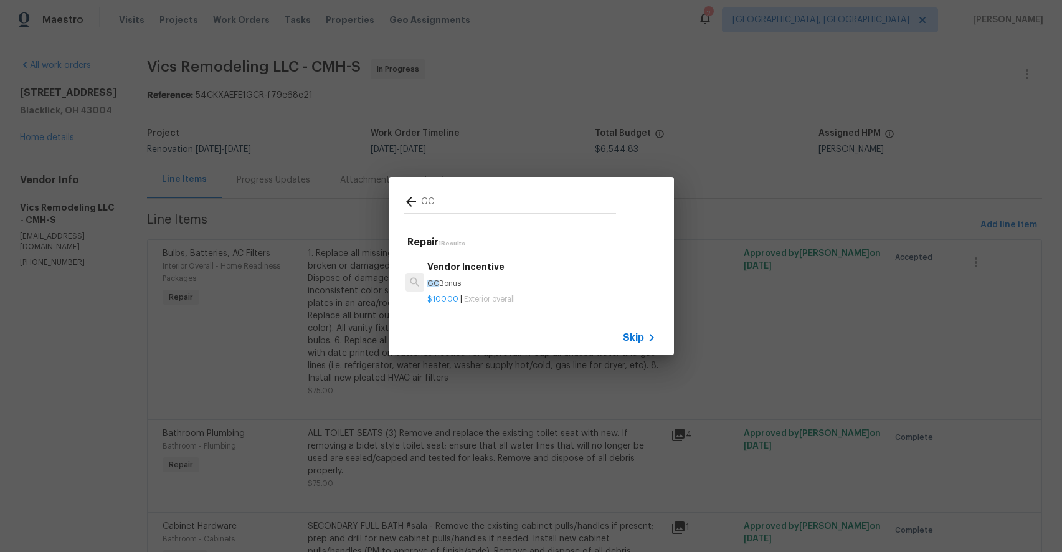
type input "GC"
click at [494, 300] on span "Exterior overall" at bounding box center [489, 298] width 51 height 7
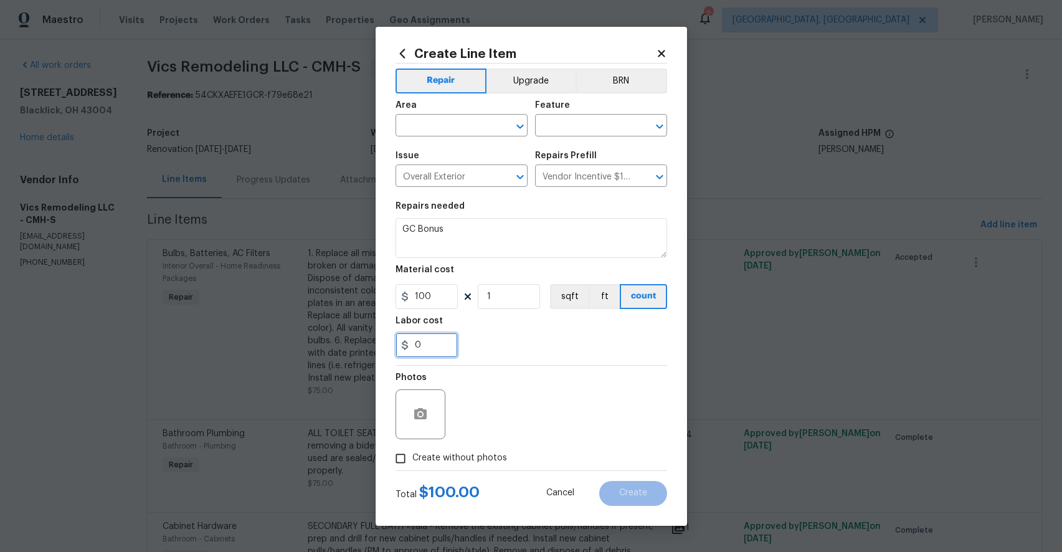
drag, startPoint x: 436, startPoint y: 346, endPoint x: 375, endPoint y: 341, distance: 60.7
click at [376, 341] on div "Create Line Item Repair Upgrade BRN Area ​ Feature ​ Issue Overall Exterior ​ R…" at bounding box center [532, 276] width 312 height 499
type input "50"
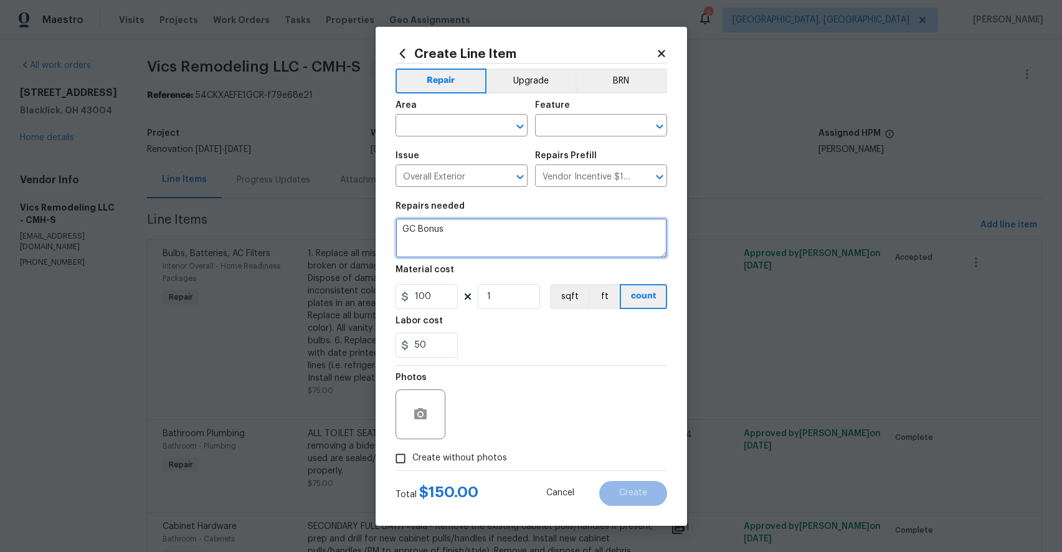
drag, startPoint x: 467, startPoint y: 229, endPoint x: 291, endPoint y: 224, distance: 175.8
click at [294, 226] on div "Create Line Item Repair Upgrade BRN Area ​ Feature ​ Issue Overall Exterior ​ R…" at bounding box center [531, 276] width 1062 height 552
type textarea "Return trip for paint touch ups after flooring."
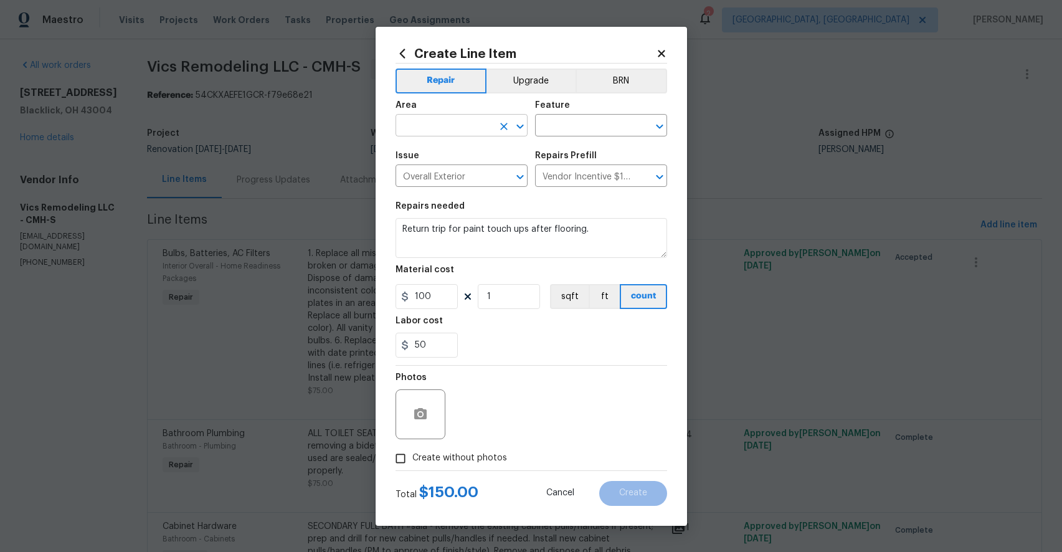
click at [447, 124] on input "text" at bounding box center [444, 126] width 97 height 19
click at [473, 179] on li "Interior Overall" at bounding box center [461, 175] width 132 height 21
type input "Interior Overall"
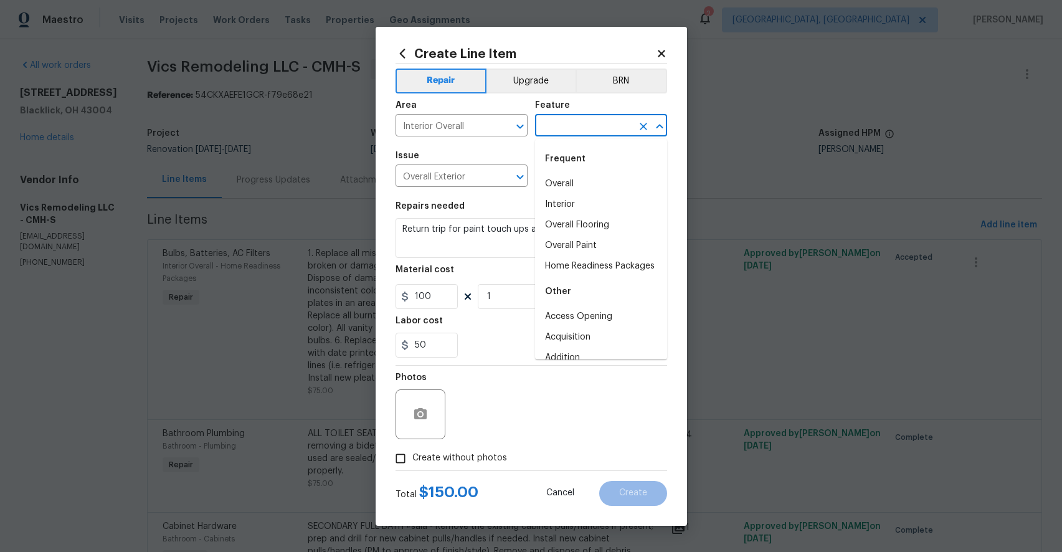
click at [599, 121] on input "text" at bounding box center [583, 126] width 97 height 19
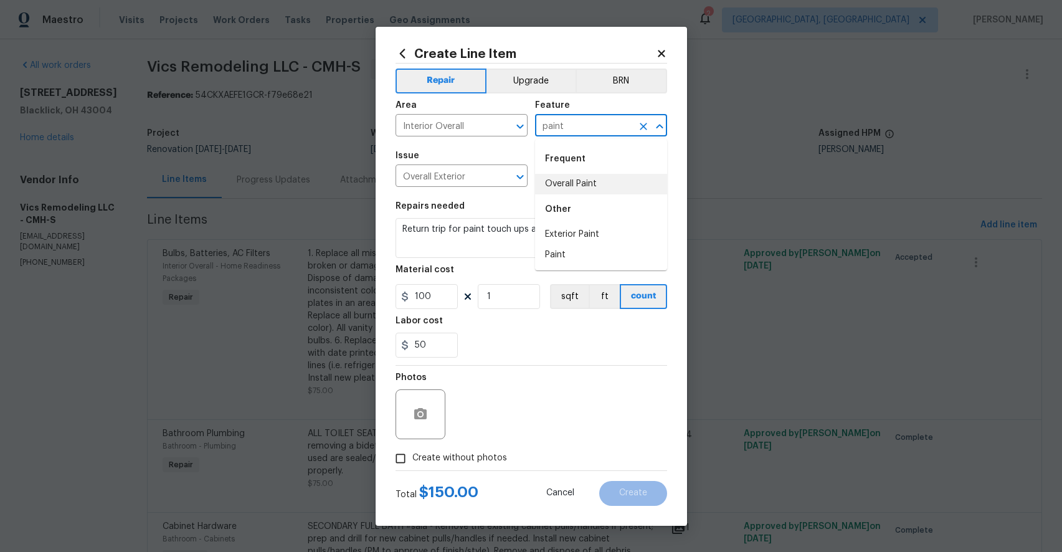
click at [590, 181] on li "Overall Paint" at bounding box center [601, 184] width 132 height 21
type input "Overall Paint"
click at [476, 463] on span "Create without photos" at bounding box center [460, 458] width 95 height 13
click at [413, 463] on input "Create without photos" at bounding box center [401, 459] width 24 height 24
checkbox input "true"
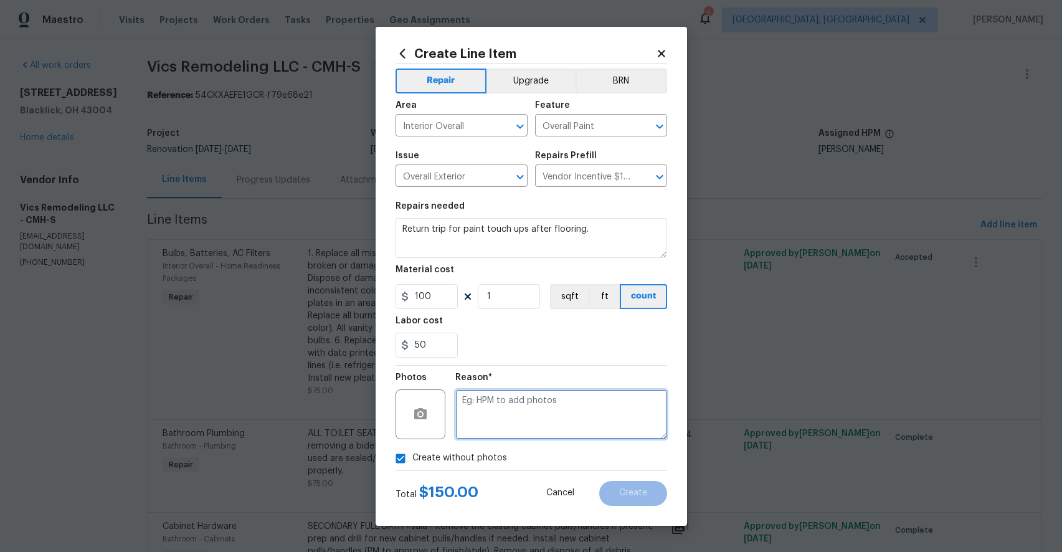
click at [529, 407] on textarea at bounding box center [562, 414] width 212 height 50
type textarea "h"
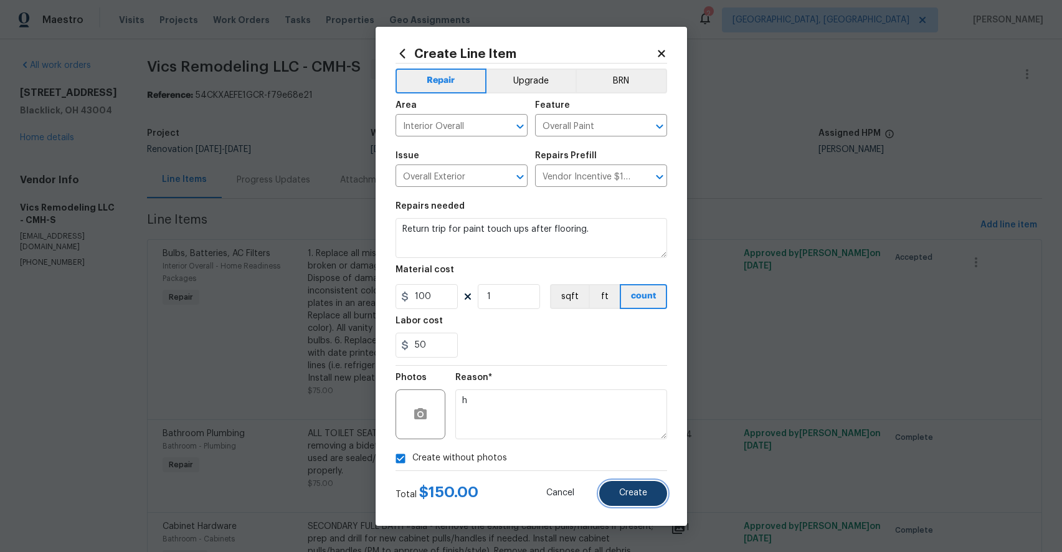
click at [621, 498] on button "Create" at bounding box center [633, 493] width 68 height 25
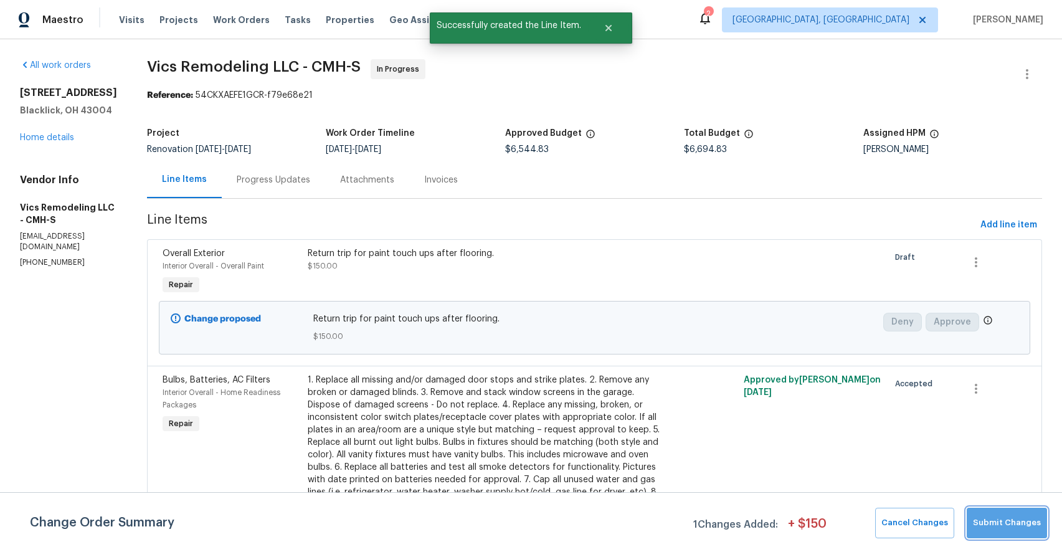
click at [1031, 526] on span "Submit Changes" at bounding box center [1007, 523] width 68 height 14
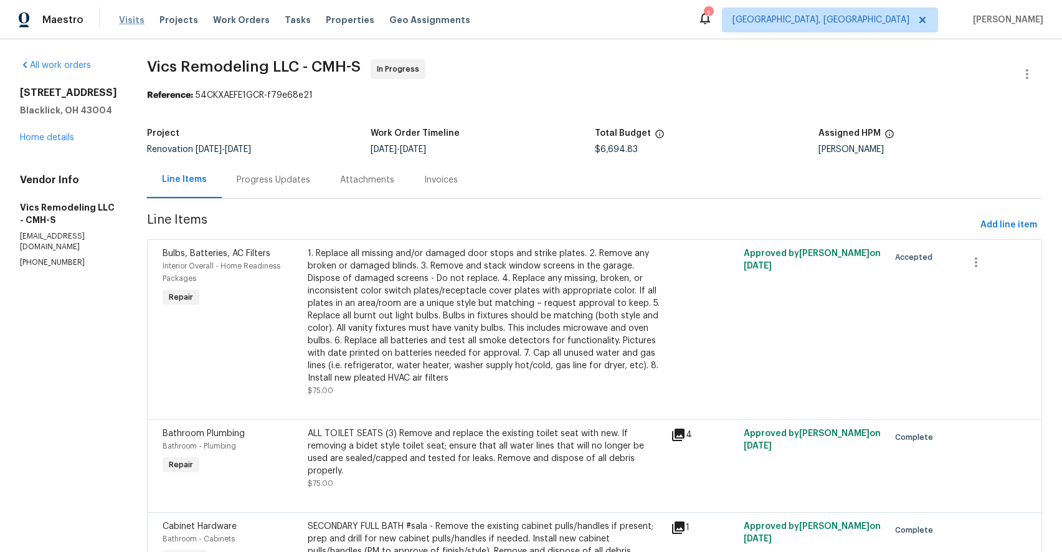
click at [119, 17] on span "Visits" at bounding box center [132, 20] width 26 height 12
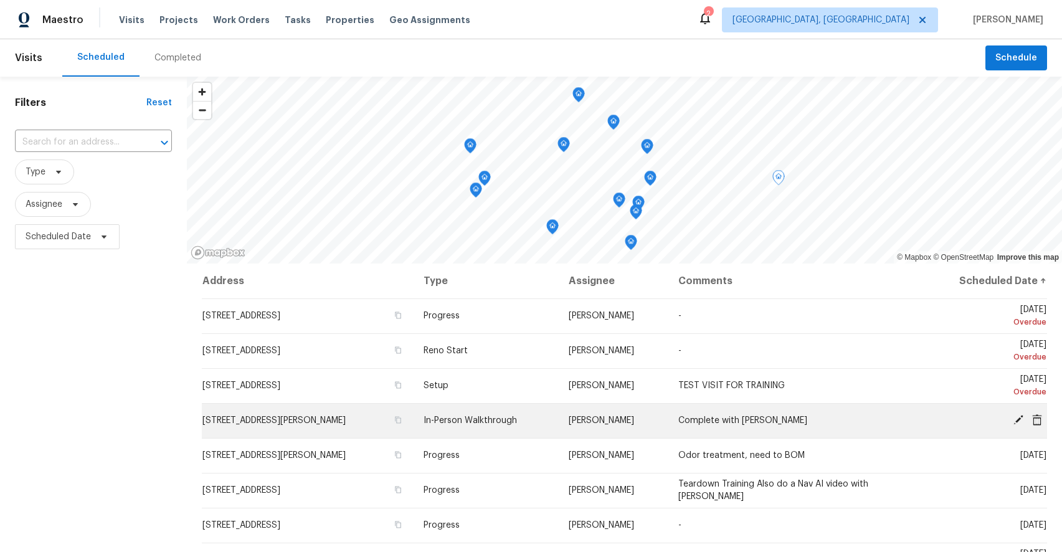
click at [315, 424] on span "[STREET_ADDRESS][PERSON_NAME]" at bounding box center [274, 420] width 143 height 9
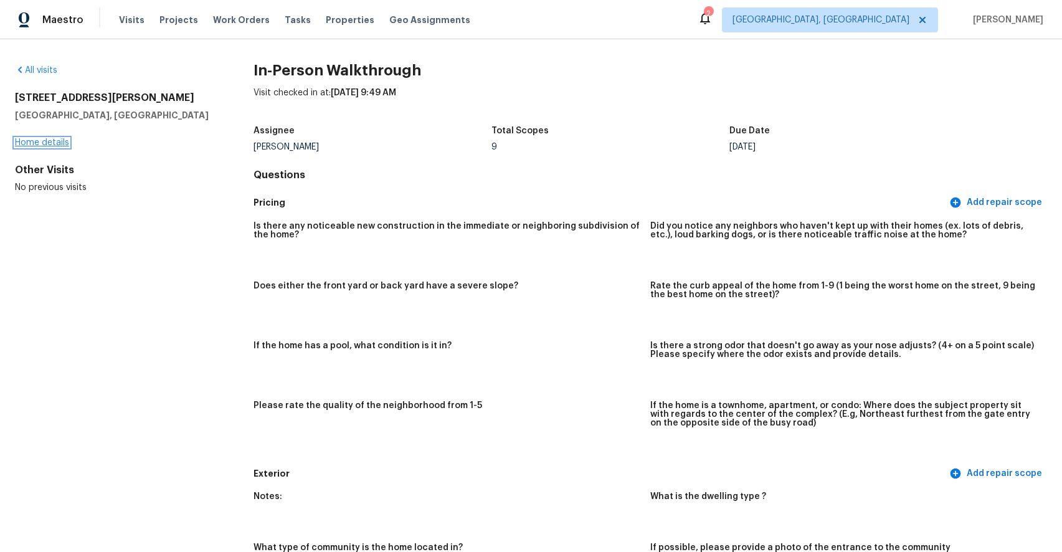
click at [49, 143] on link "Home details" at bounding box center [42, 142] width 54 height 9
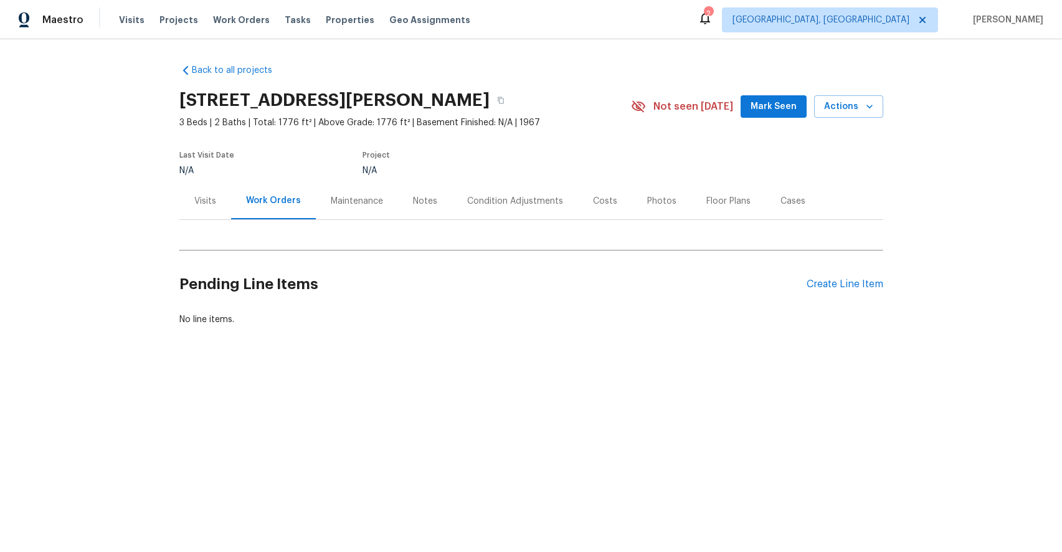
click at [422, 207] on div "Notes" at bounding box center [425, 201] width 54 height 37
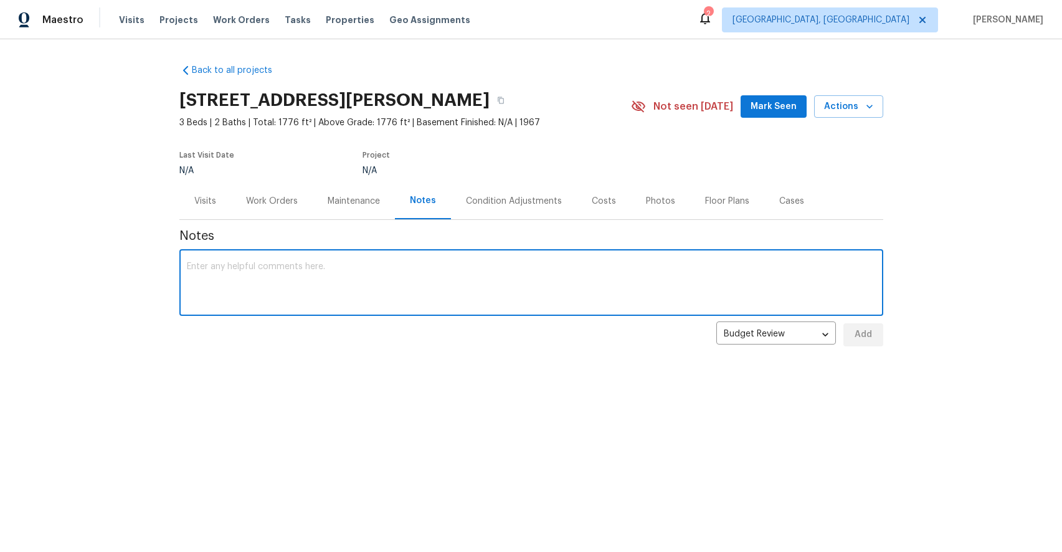
click at [331, 287] on textarea at bounding box center [531, 284] width 689 height 44
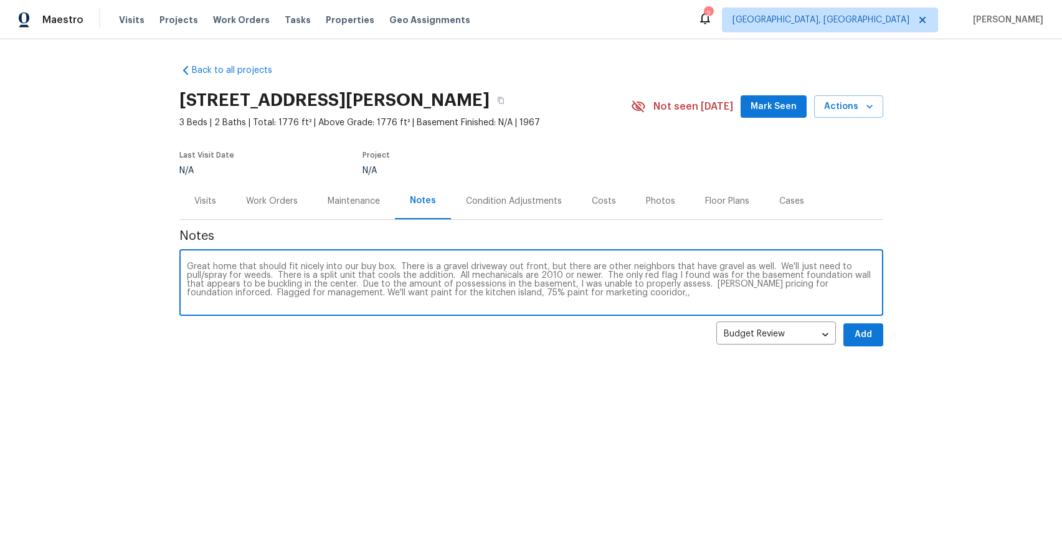
click at [538, 293] on textarea "Great home that should fit nicely into our buy box. There is a gravel driveway …" at bounding box center [531, 284] width 689 height 44
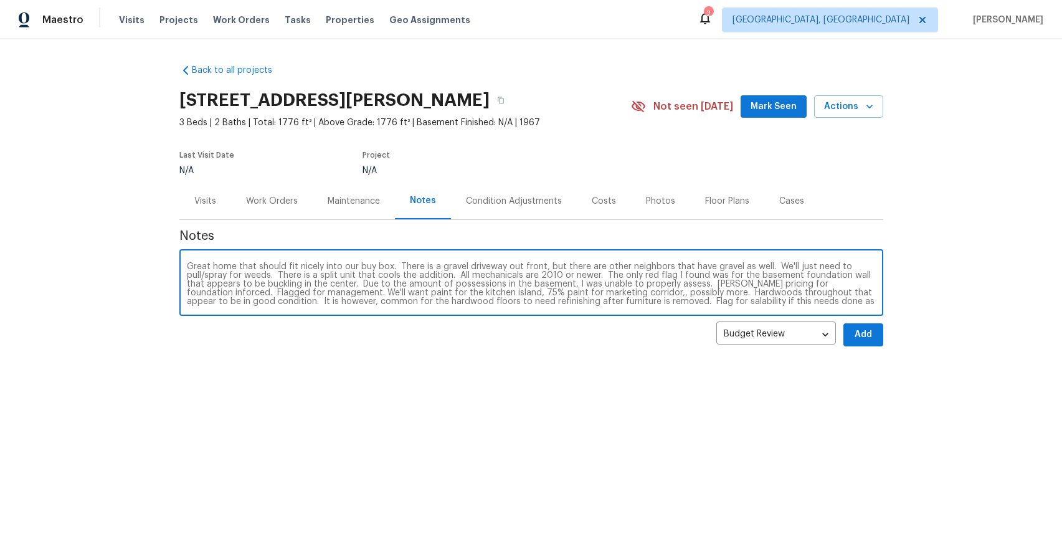
scroll to position [8, 0]
type textarea "Great home that should fit nicely into our buy box. There is a gravel driveway …"
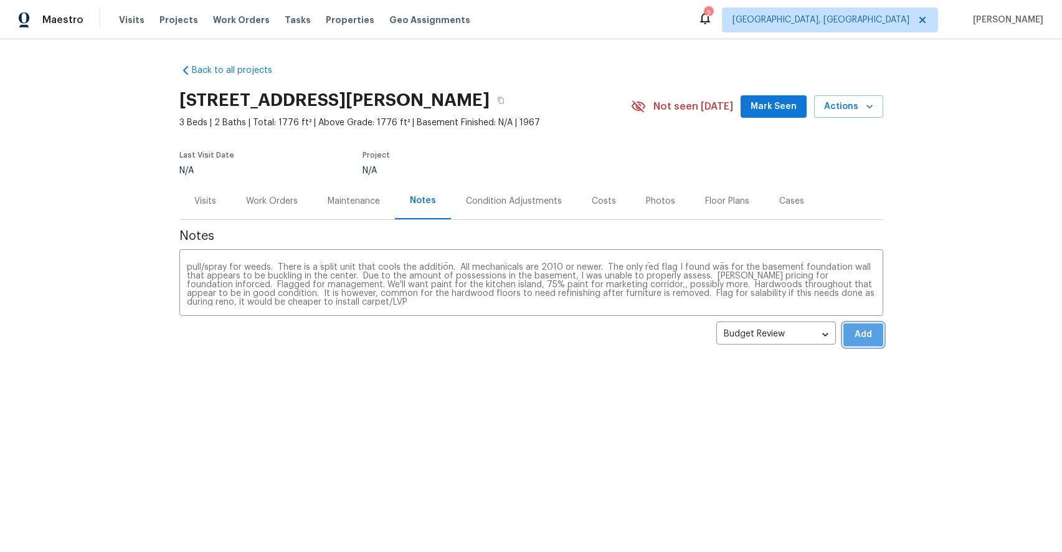
click at [858, 333] on span "Add" at bounding box center [864, 335] width 20 height 16
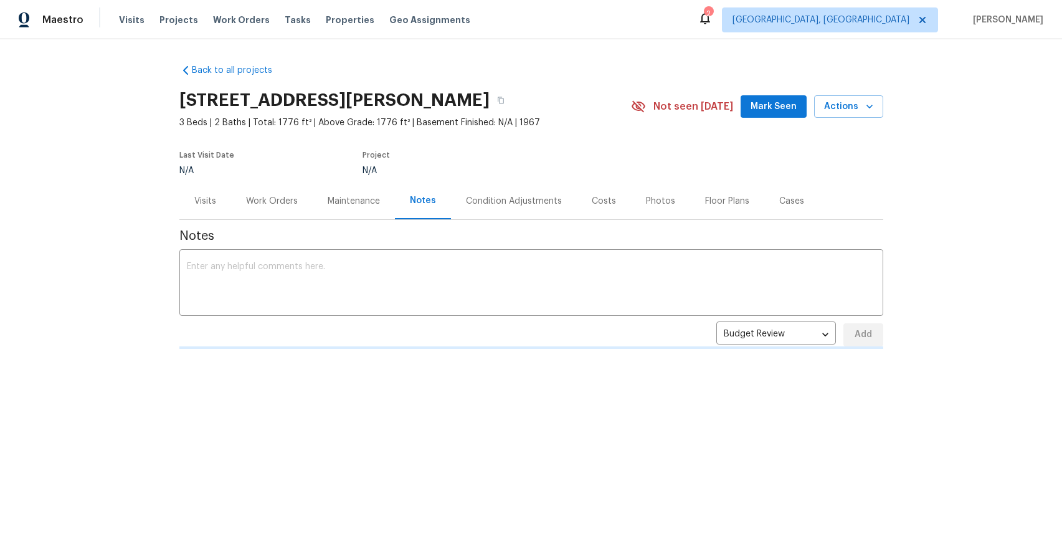
scroll to position [0, 0]
